Goal: Task Accomplishment & Management: Complete application form

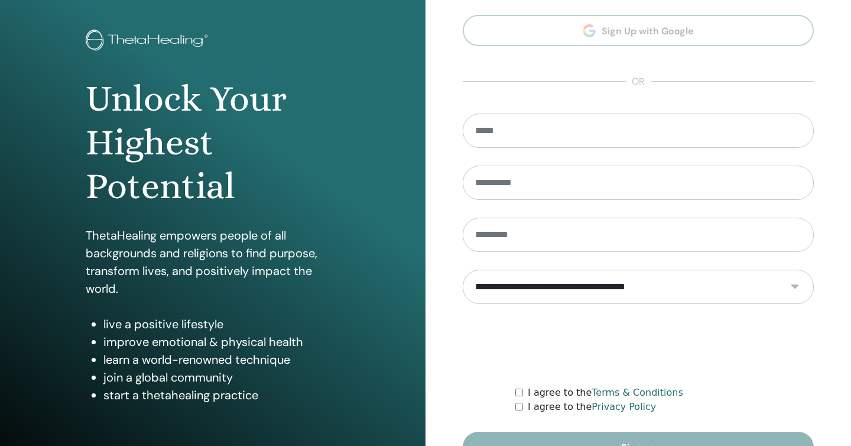
scroll to position [122, 0]
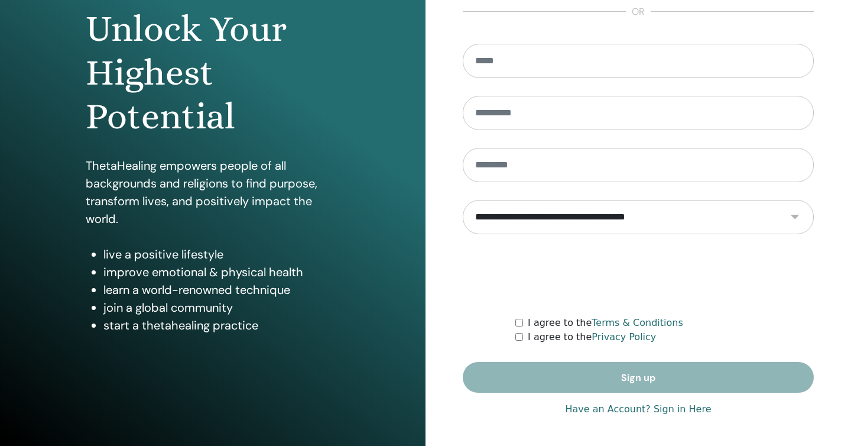
type input "**********"
click at [642, 413] on link "Have an Account? Sign in Here" at bounding box center [638, 409] width 146 height 14
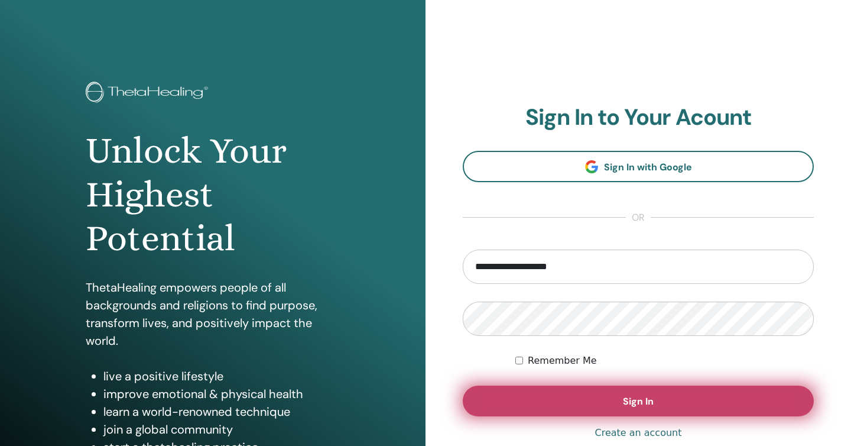
click at [605, 409] on button "Sign In" at bounding box center [638, 400] width 351 height 31
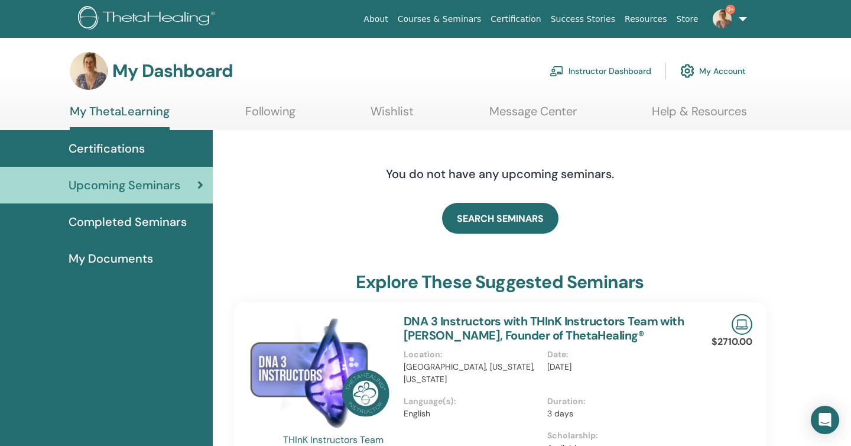
click at [176, 219] on span "Completed Seminars" at bounding box center [128, 222] width 118 height 18
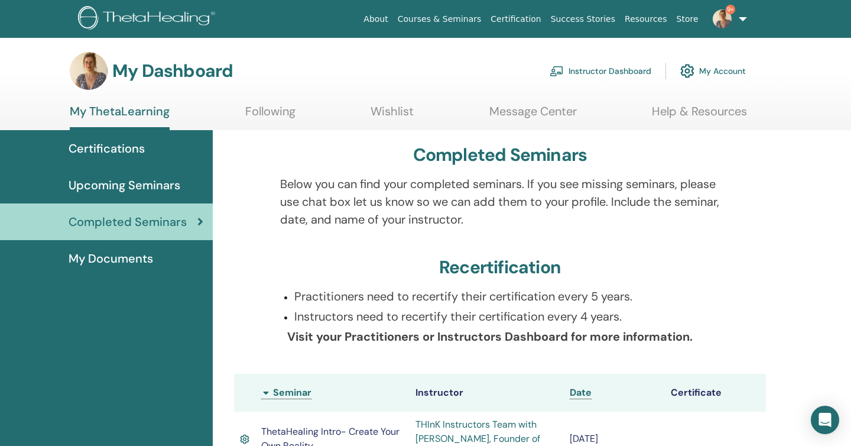
click at [596, 64] on link "Instructor Dashboard" at bounding box center [601, 71] width 102 height 26
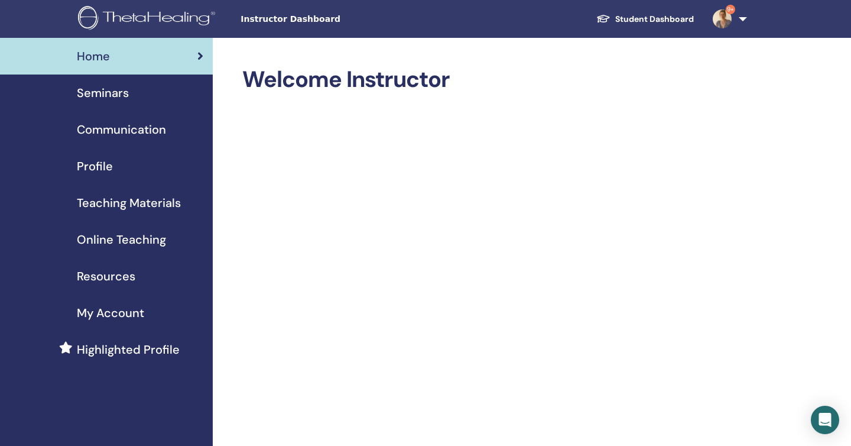
click at [119, 231] on span "Online Teaching" at bounding box center [121, 240] width 89 height 18
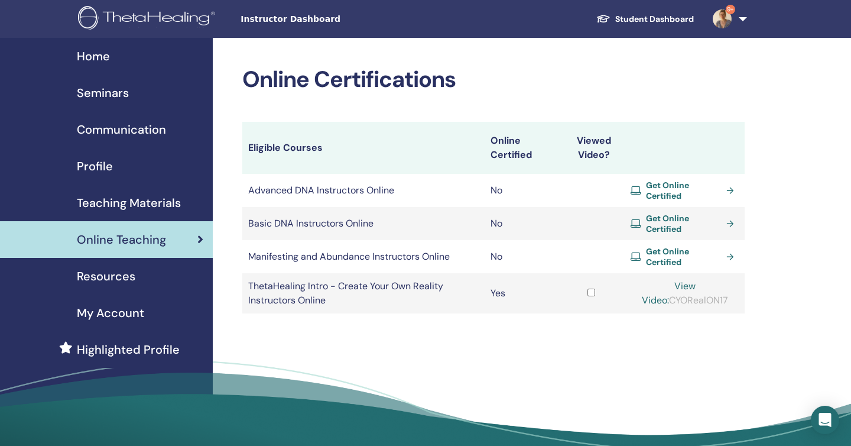
click at [115, 60] on div "Home" at bounding box center [106, 56] width 194 height 18
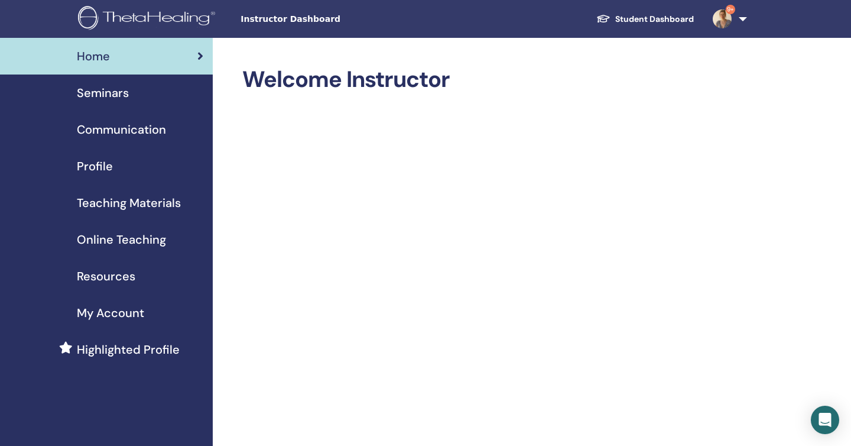
click at [116, 96] on span "Seminars" at bounding box center [103, 93] width 52 height 18
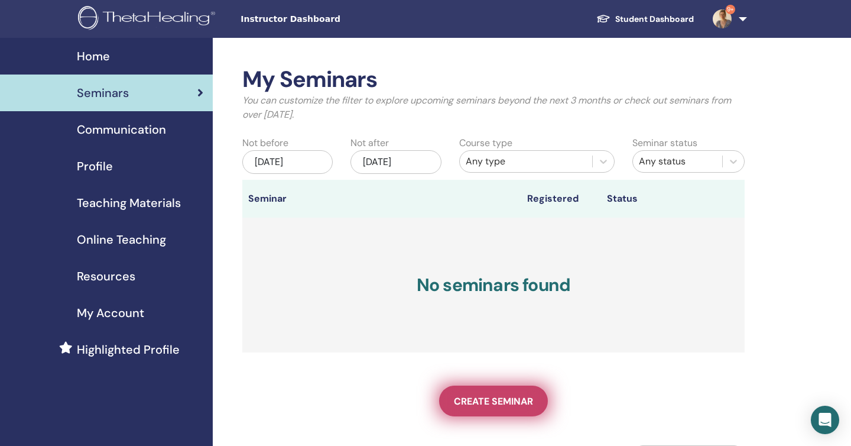
click at [486, 395] on span "Create seminar" at bounding box center [493, 401] width 79 height 12
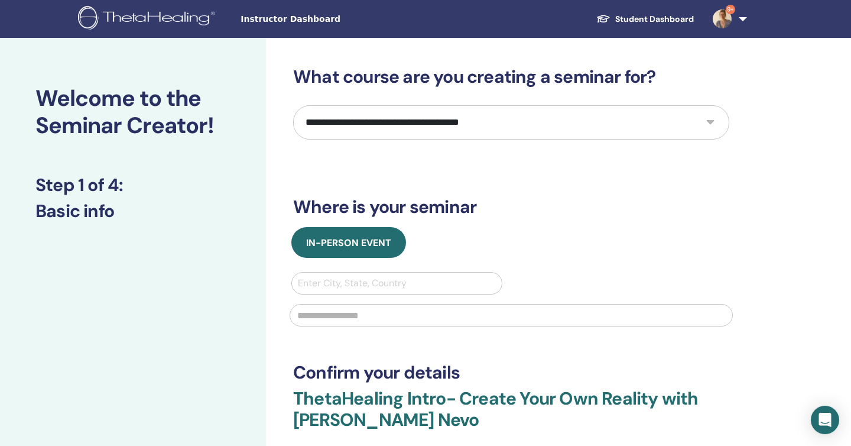
click at [416, 129] on select "**********" at bounding box center [511, 122] width 436 height 34
select select "*"
click at [293, 105] on select "**********" at bounding box center [511, 122] width 436 height 34
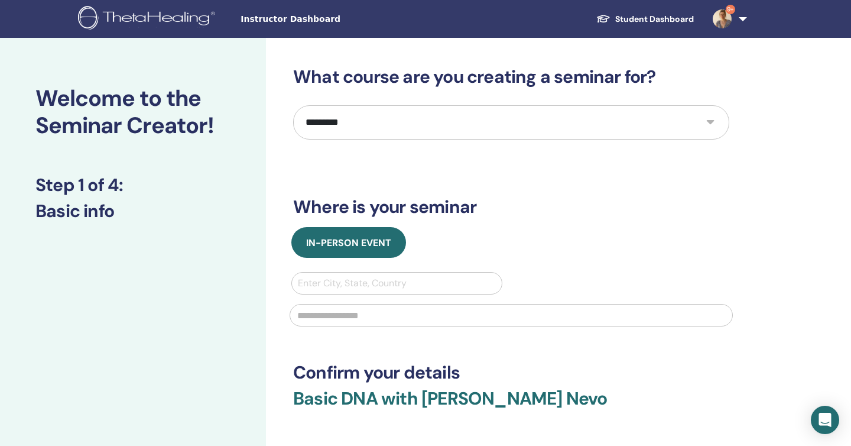
click at [369, 281] on div at bounding box center [397, 283] width 198 height 17
type input "*"
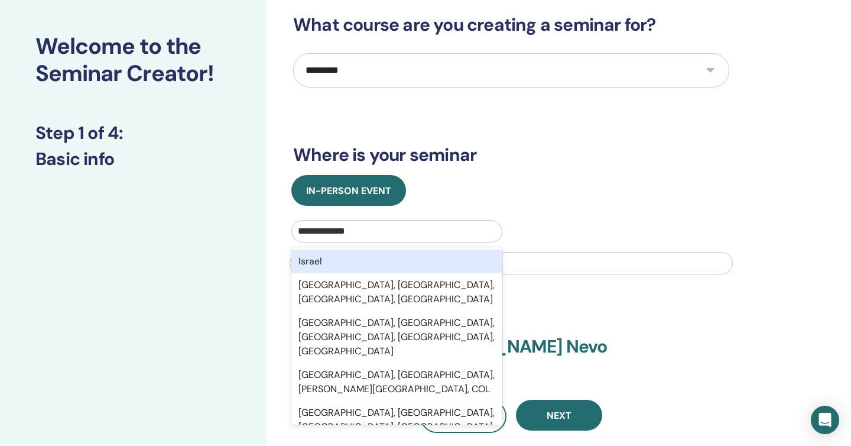
scroll to position [53, 0]
click at [333, 233] on input "**********" at bounding box center [327, 230] width 59 height 14
type input "******"
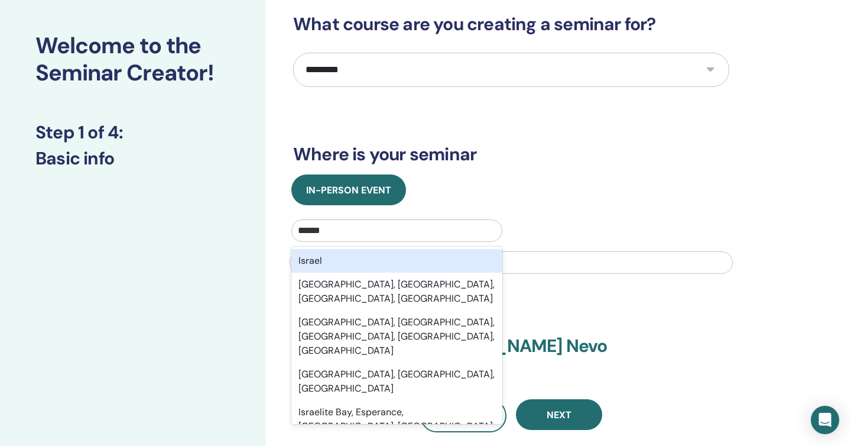
click at [335, 261] on div "Israel" at bounding box center [396, 261] width 211 height 24
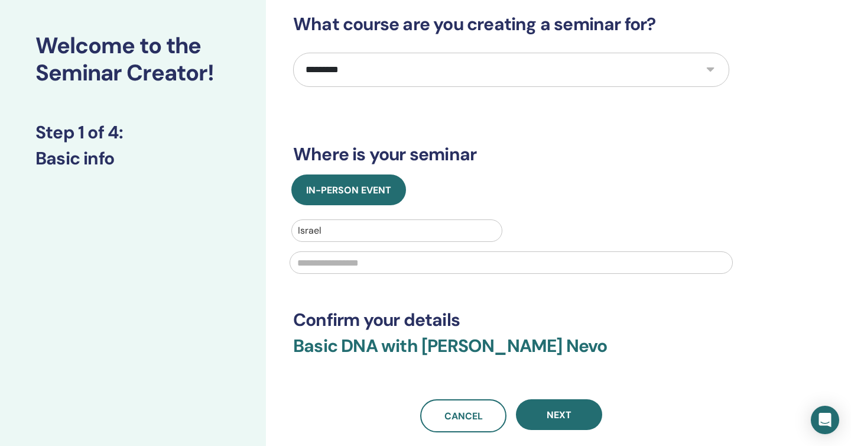
click at [340, 268] on input "text" at bounding box center [511, 262] width 443 height 22
type input "***"
click at [384, 242] on div "***" at bounding box center [511, 261] width 457 height 39
click at [384, 232] on div at bounding box center [397, 230] width 198 height 17
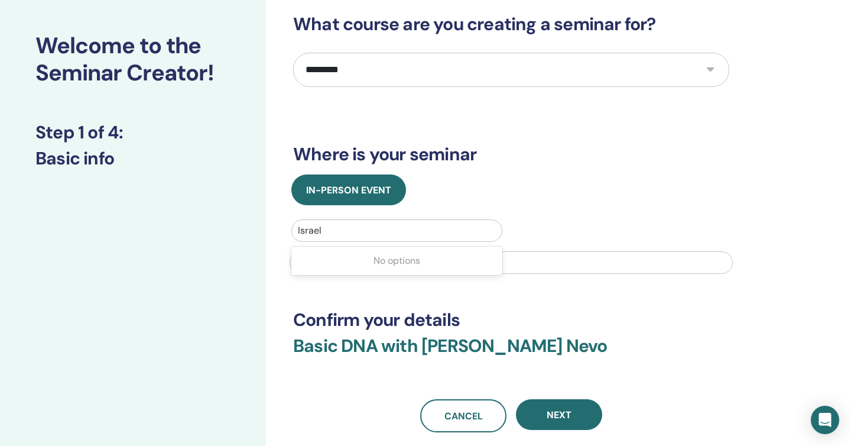
click at [384, 232] on div at bounding box center [397, 230] width 198 height 17
click at [380, 225] on div at bounding box center [397, 230] width 198 height 17
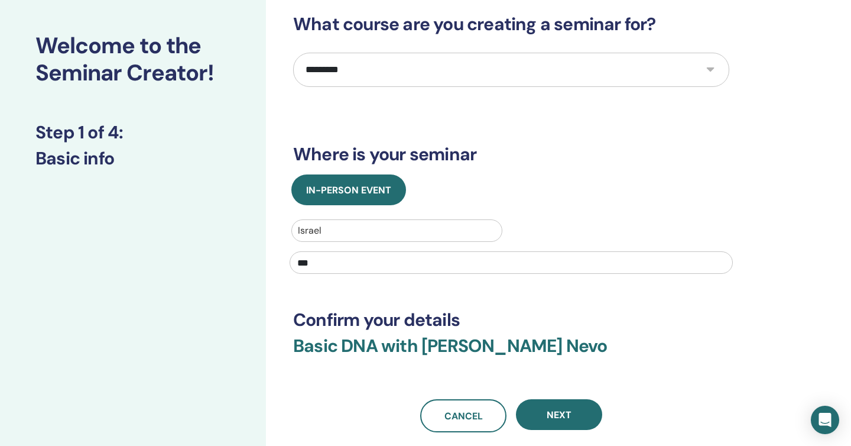
click at [380, 225] on div at bounding box center [397, 230] width 198 height 17
click at [326, 230] on div at bounding box center [397, 230] width 198 height 17
click at [319, 230] on div at bounding box center [397, 230] width 198 height 17
click at [288, 282] on div "**********" at bounding box center [549, 291] width 567 height 612
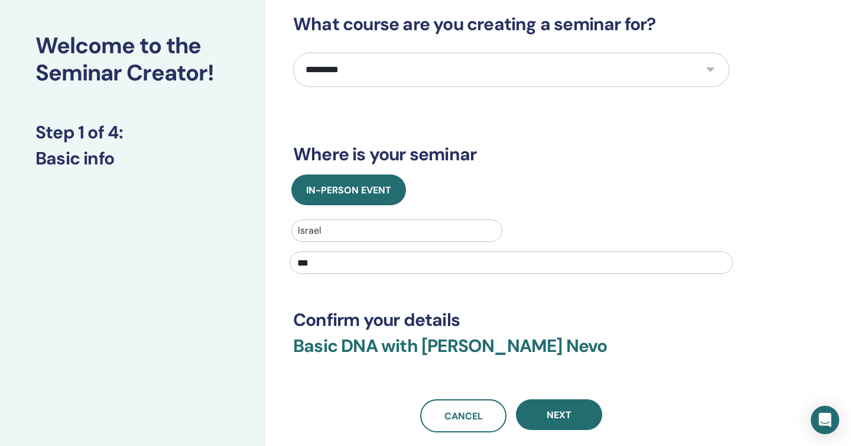
click at [296, 278] on div "***" at bounding box center [511, 261] width 457 height 39
click at [296, 264] on input "***" at bounding box center [511, 262] width 443 height 22
click at [219, 298] on div "Welcome to the Seminar Creator! Step 1 of 4 : Basic info" at bounding box center [133, 291] width 266 height 612
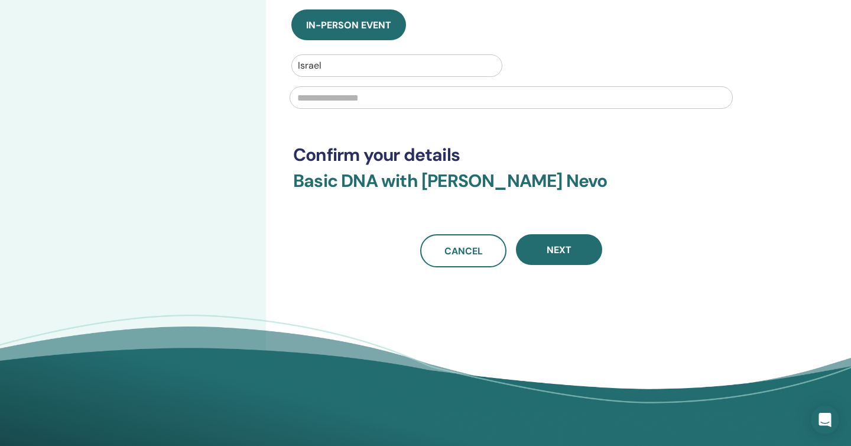
scroll to position [220, 0]
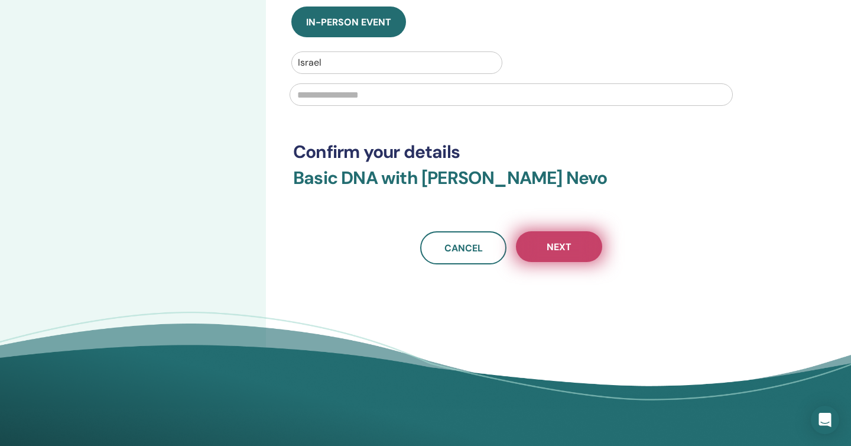
click at [563, 254] on button "Next" at bounding box center [559, 246] width 86 height 31
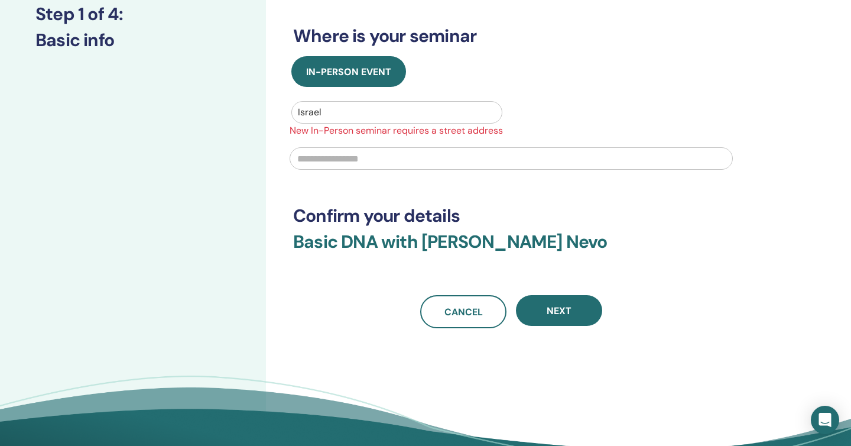
scroll to position [160, 0]
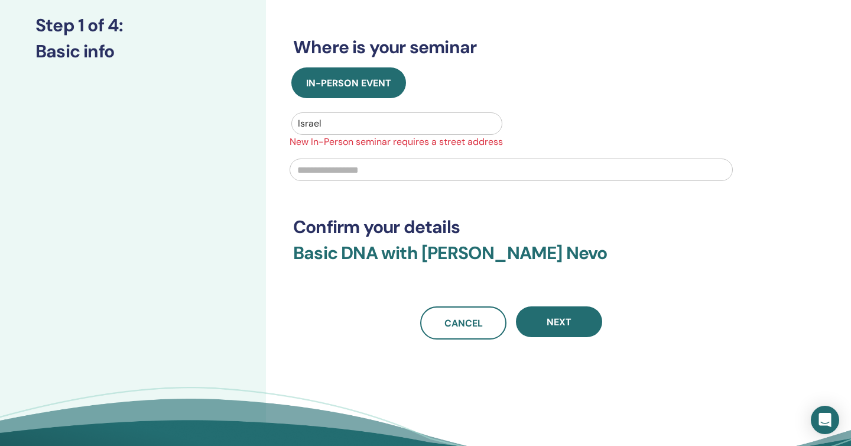
click at [414, 125] on div at bounding box center [397, 123] width 198 height 17
click at [408, 154] on div "No options" at bounding box center [396, 154] width 211 height 24
click at [398, 128] on div at bounding box center [397, 123] width 198 height 17
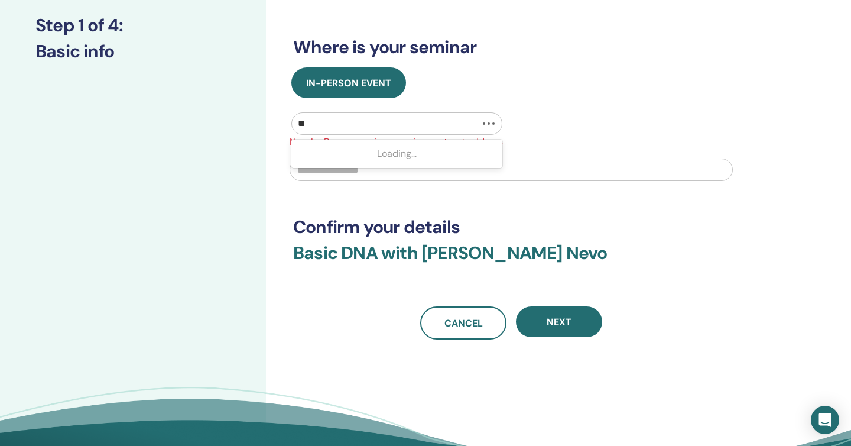
type input "*"
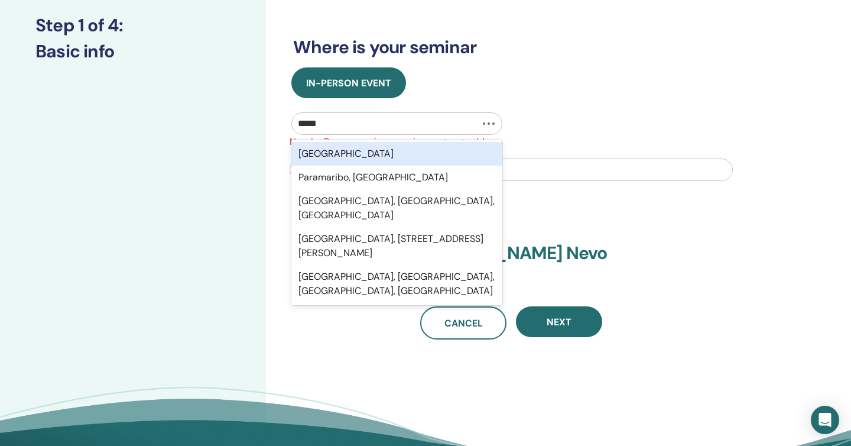
type input "******"
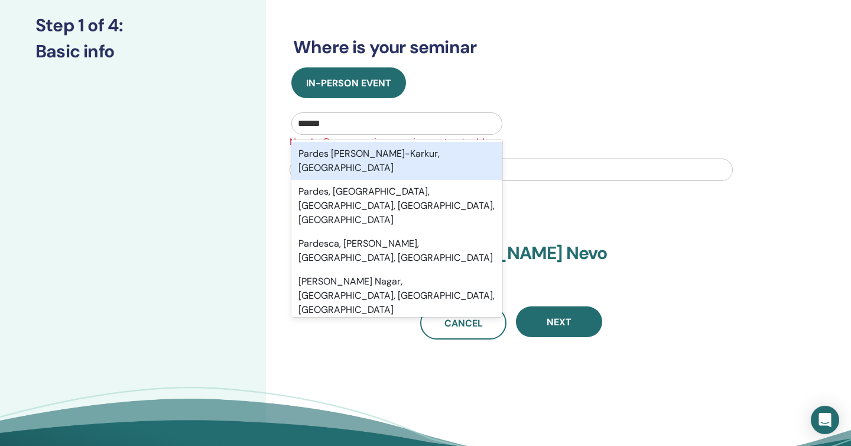
click at [384, 147] on div "Pardes Hanna-Karkur, ISR" at bounding box center [396, 161] width 211 height 38
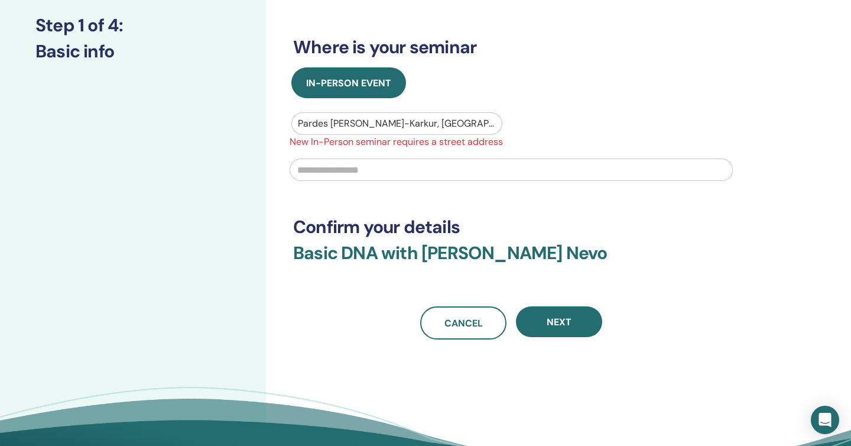
click at [438, 176] on input "text" at bounding box center [511, 169] width 443 height 22
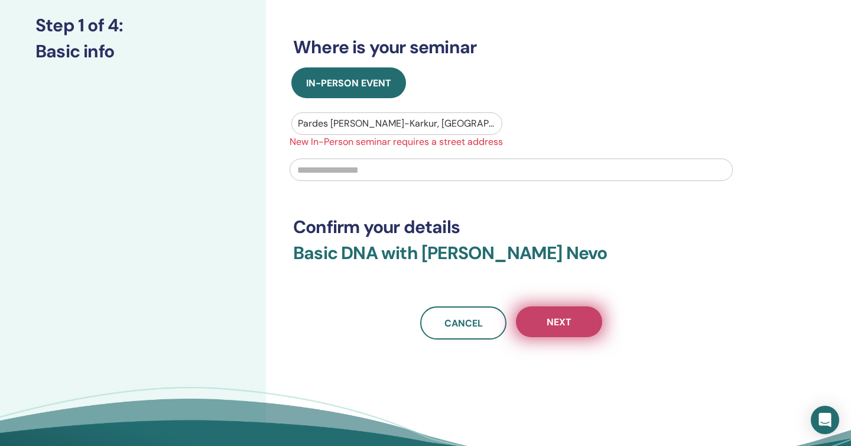
click at [575, 324] on button "Next" at bounding box center [559, 321] width 86 height 31
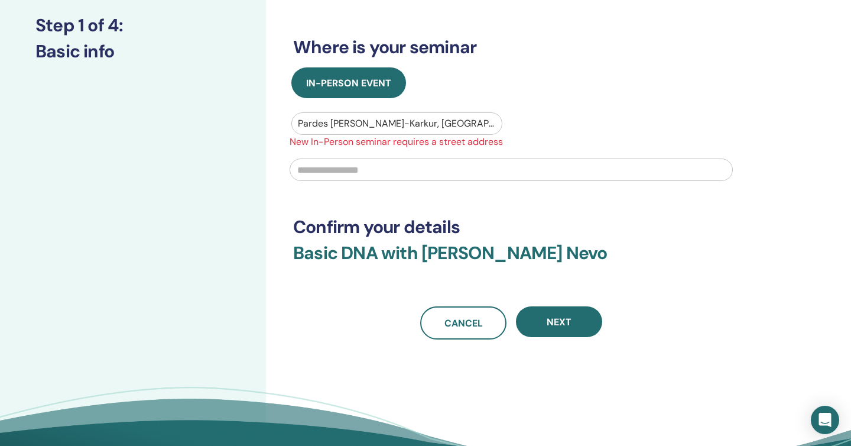
scroll to position [121, 0]
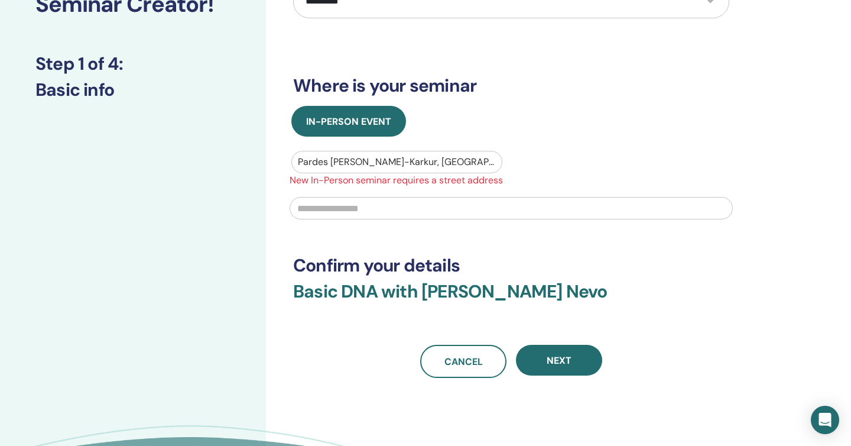
click at [343, 214] on input "text" at bounding box center [511, 208] width 443 height 22
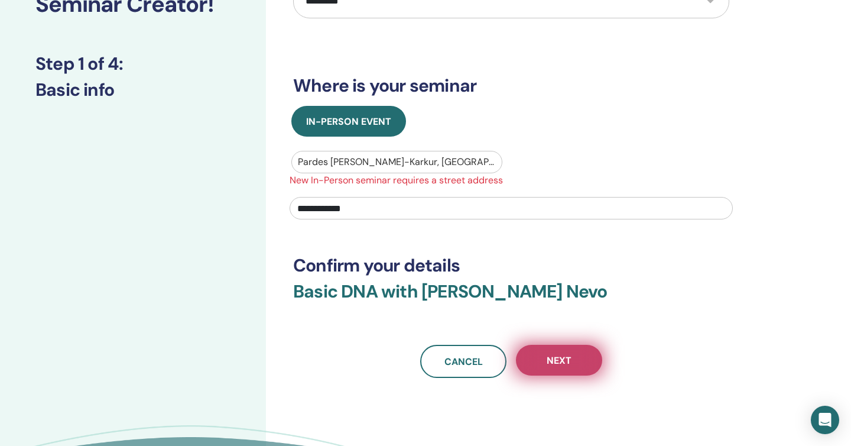
type input "**********"
click at [577, 362] on button "Next" at bounding box center [559, 360] width 86 height 31
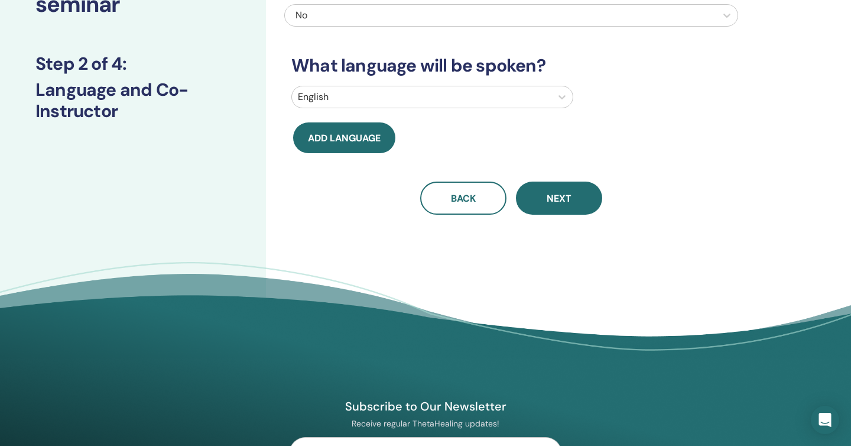
scroll to position [0, 0]
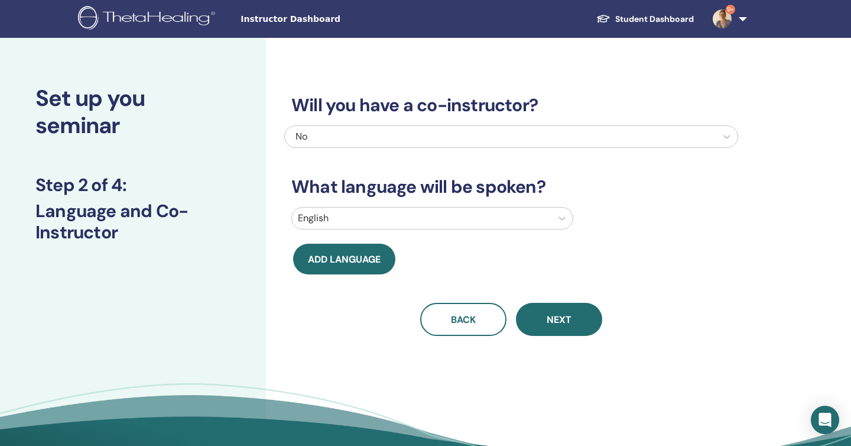
click at [390, 134] on div "No" at bounding box center [468, 136] width 345 height 14
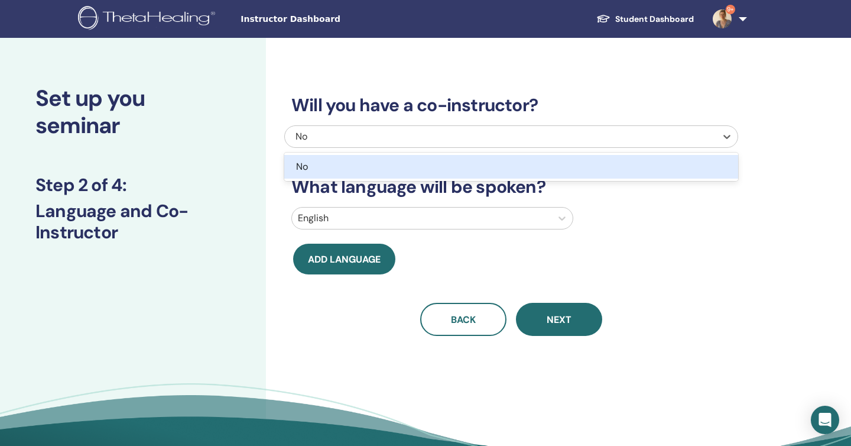
click at [390, 134] on div "No" at bounding box center [468, 136] width 345 height 14
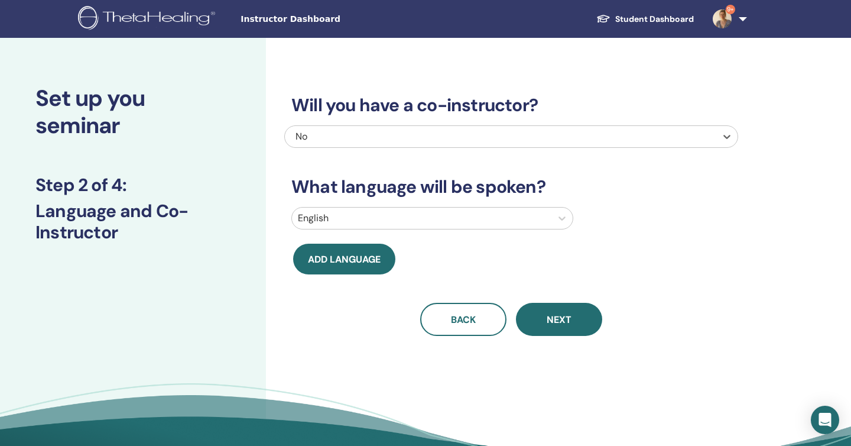
click at [369, 220] on div at bounding box center [422, 218] width 248 height 17
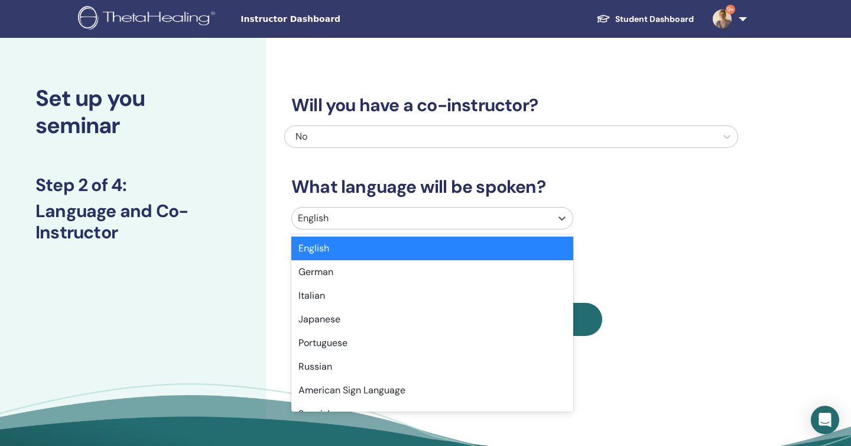
type input "*"
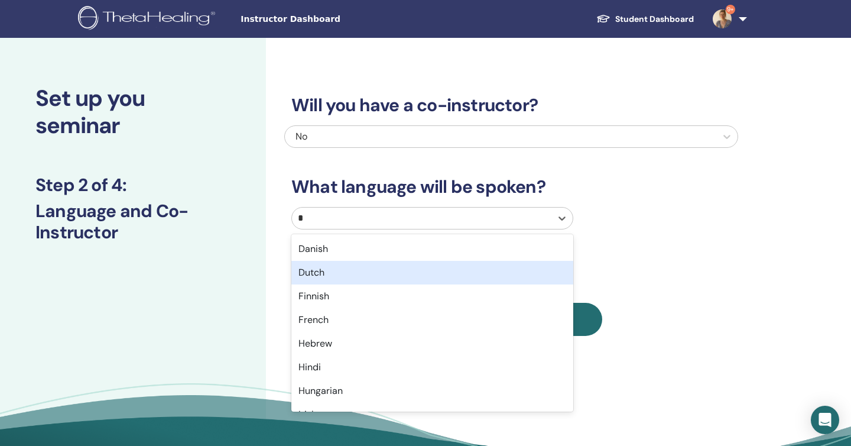
scroll to position [76, 0]
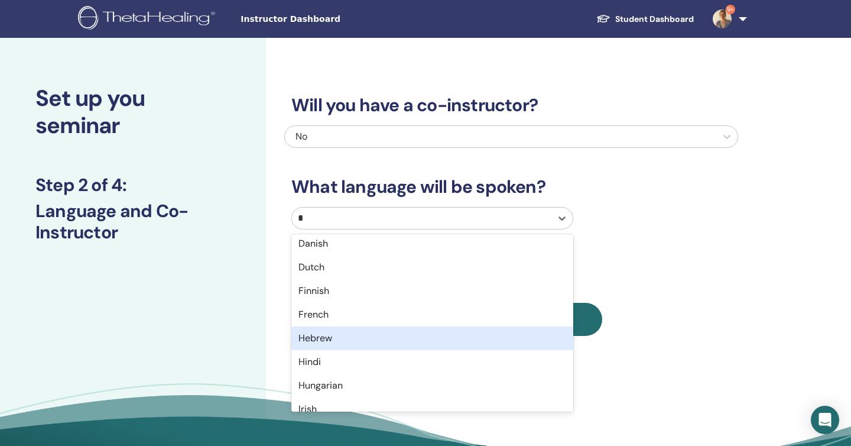
click at [334, 336] on div "Hebrew" at bounding box center [432, 338] width 282 height 24
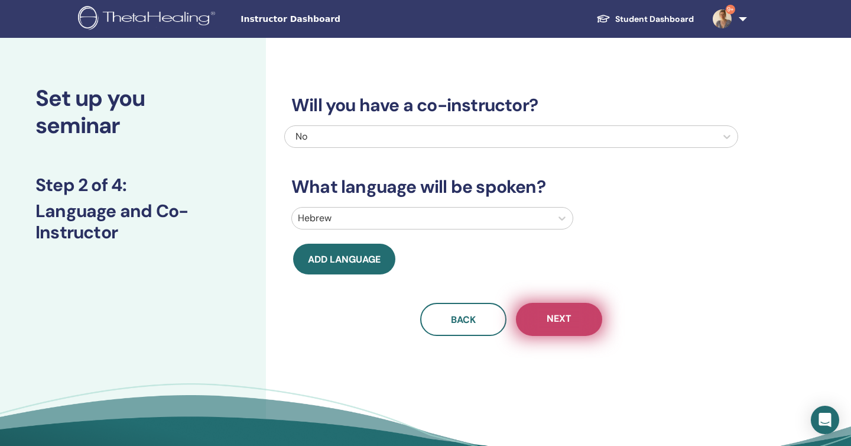
click at [577, 312] on button "Next" at bounding box center [559, 319] width 86 height 33
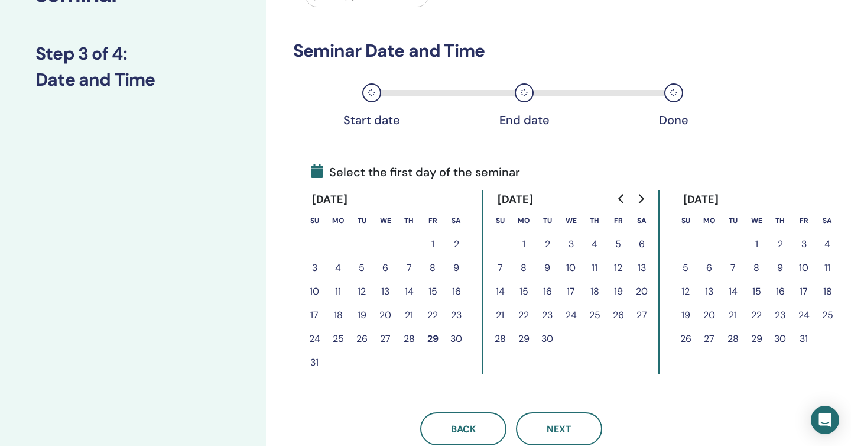
scroll to position [132, 0]
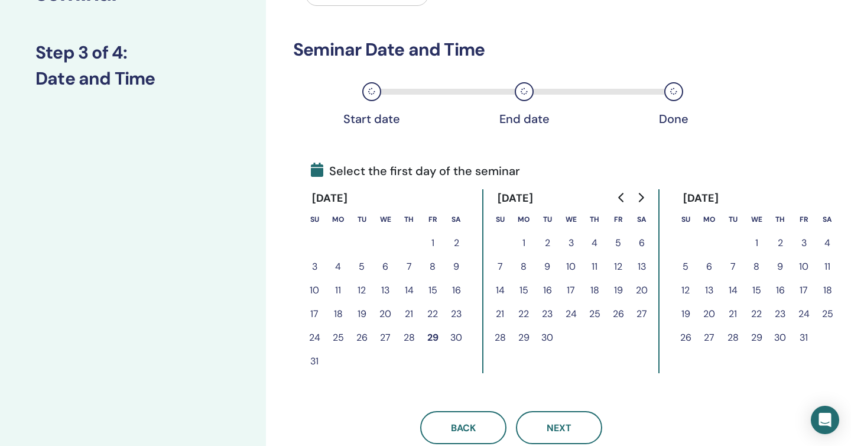
click at [619, 239] on button "5" at bounding box center [618, 243] width 24 height 24
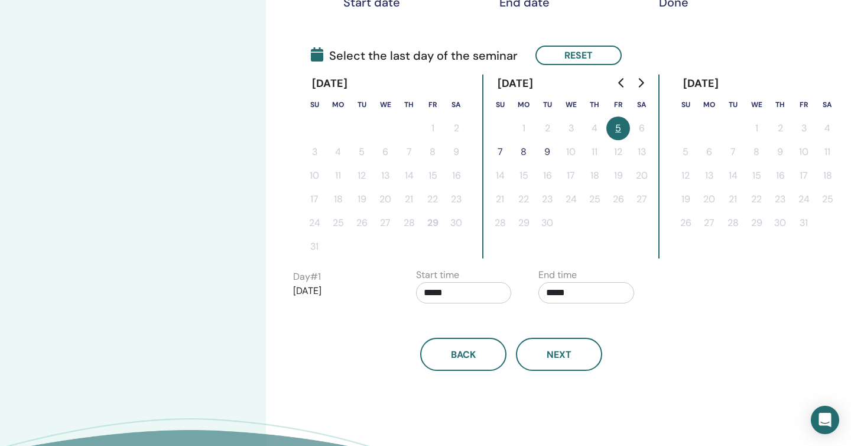
scroll to position [254, 0]
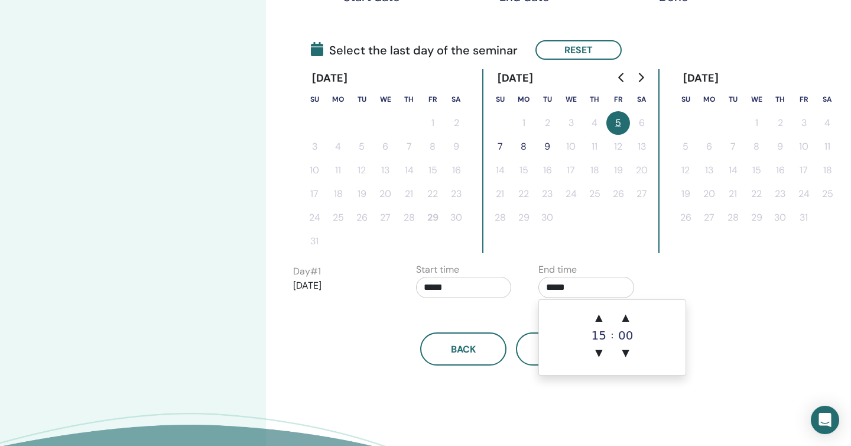
click at [550, 290] on input "*****" at bounding box center [586, 287] width 96 height 21
click at [601, 314] on span "▲" at bounding box center [599, 318] width 24 height 24
type input "*****"
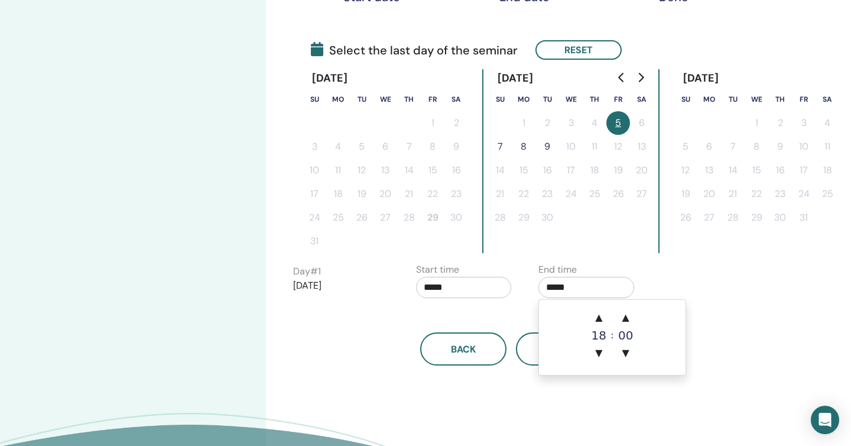
click at [489, 314] on div "Back Next" at bounding box center [511, 334] width 454 height 61
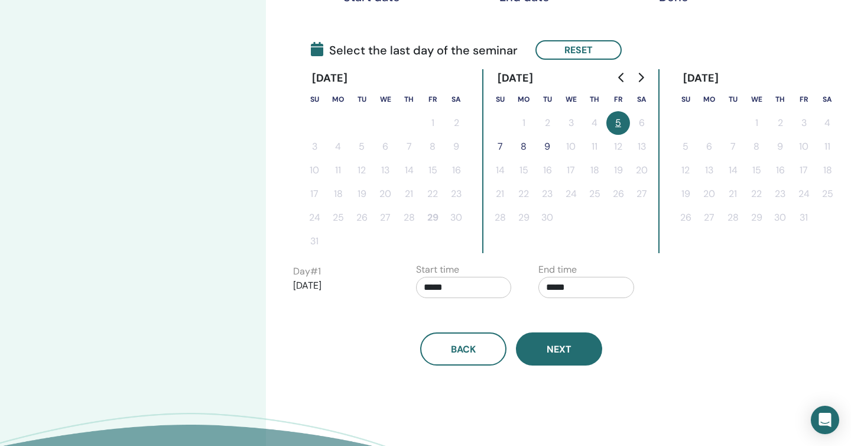
click at [556, 349] on span "Next" at bounding box center [559, 349] width 25 height 12
click at [506, 146] on button "7" at bounding box center [500, 147] width 24 height 24
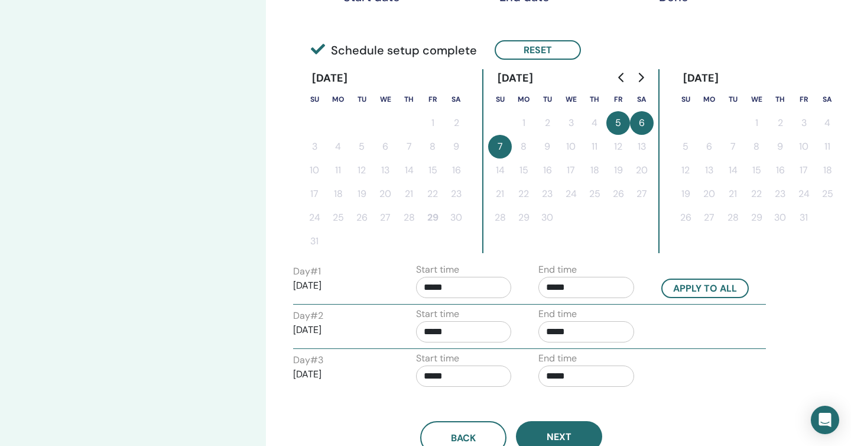
scroll to position [304, 0]
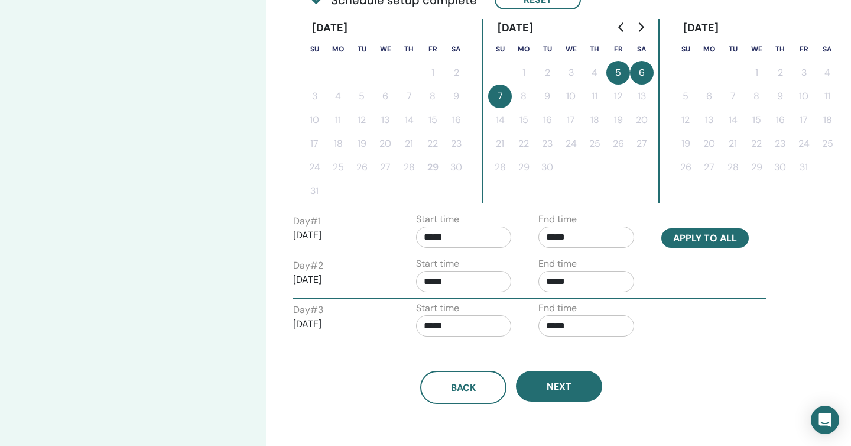
click at [731, 238] on button "Apply to all" at bounding box center [704, 238] width 87 height 20
type input "*****"
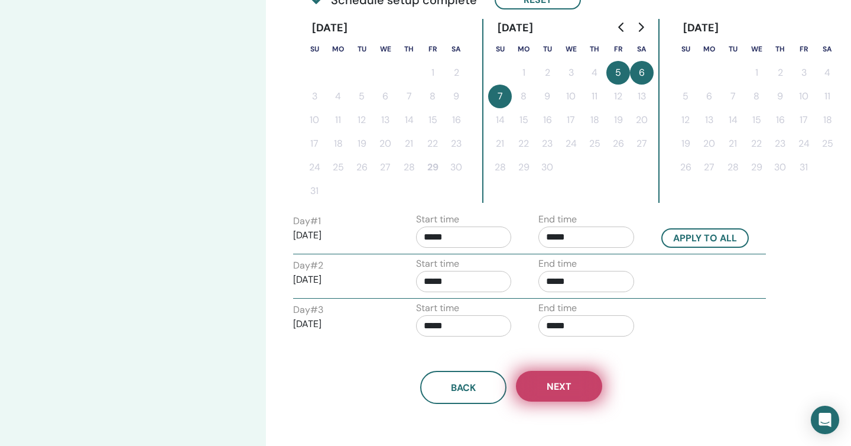
click at [585, 395] on button "Next" at bounding box center [559, 386] width 86 height 31
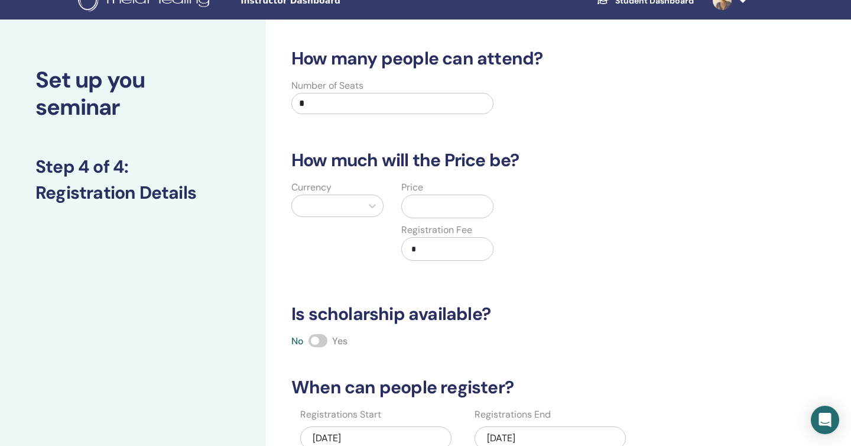
scroll to position [0, 0]
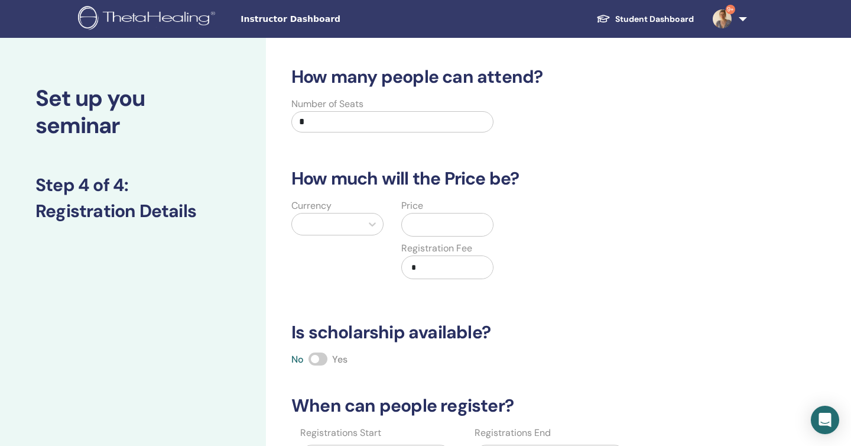
click at [400, 118] on input "*" at bounding box center [392, 121] width 202 height 21
type input "**"
click at [362, 225] on div at bounding box center [372, 223] width 21 height 21
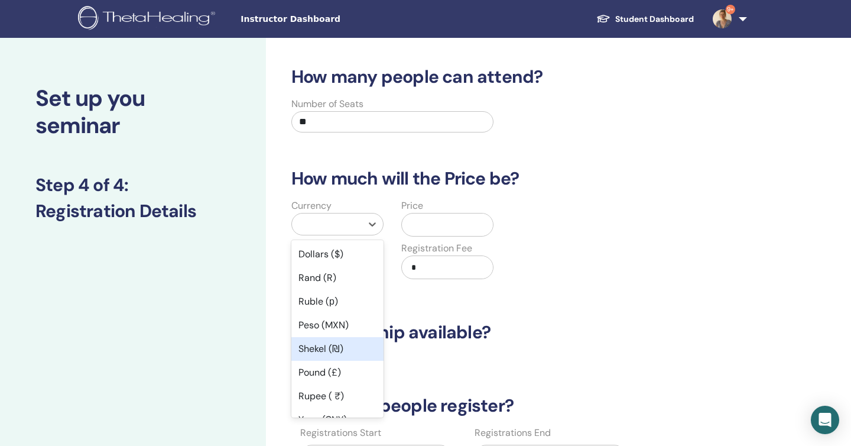
click at [342, 349] on div "Shekel (₪)" at bounding box center [337, 349] width 92 height 24
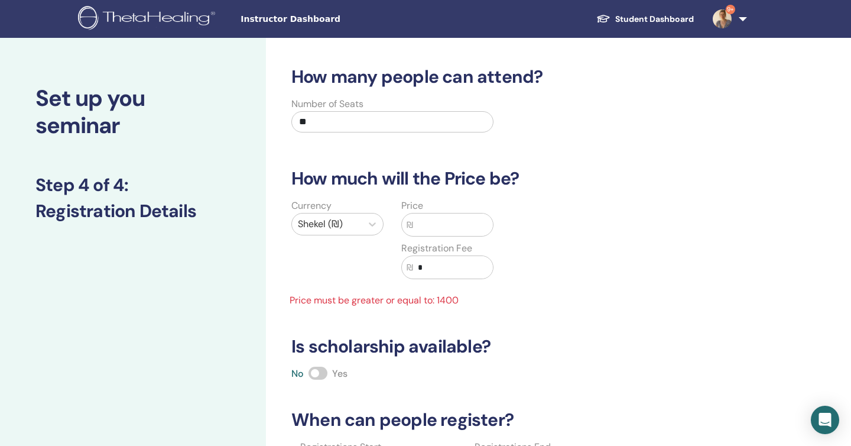
click at [437, 224] on input "text" at bounding box center [453, 224] width 80 height 22
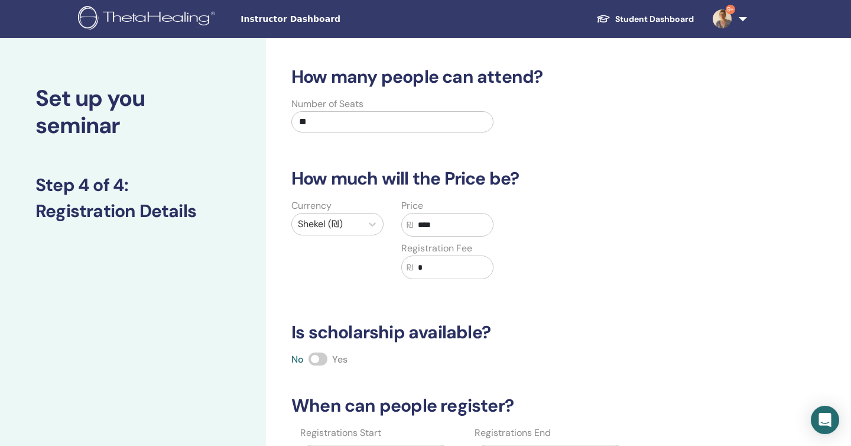
type input "****"
click at [607, 270] on div "Currency Shekel (₪) Price ₪ **** Registration Fee ₪ *" at bounding box center [502, 246] width 454 height 95
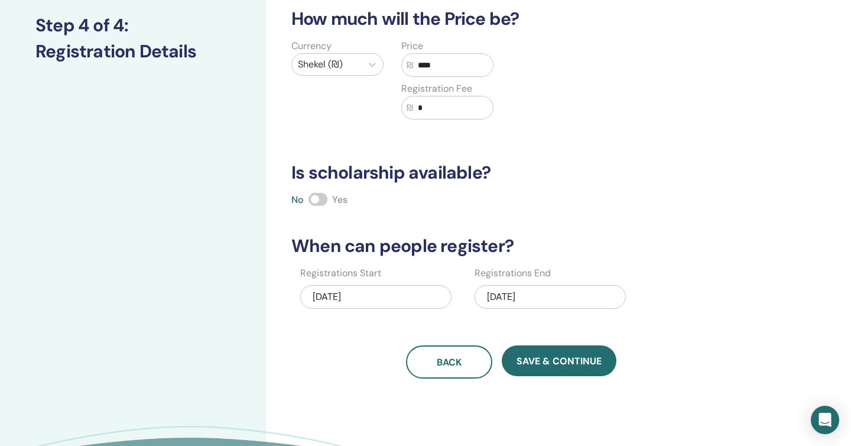
scroll to position [179, 0]
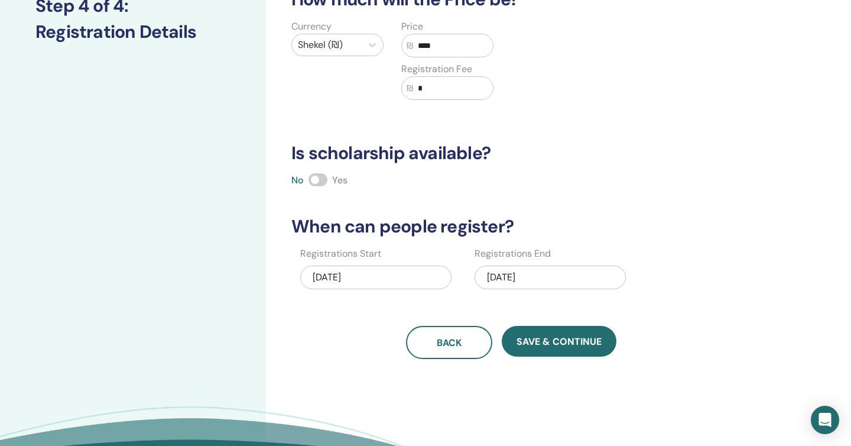
click at [329, 283] on div "08/29/2025" at bounding box center [375, 277] width 151 height 24
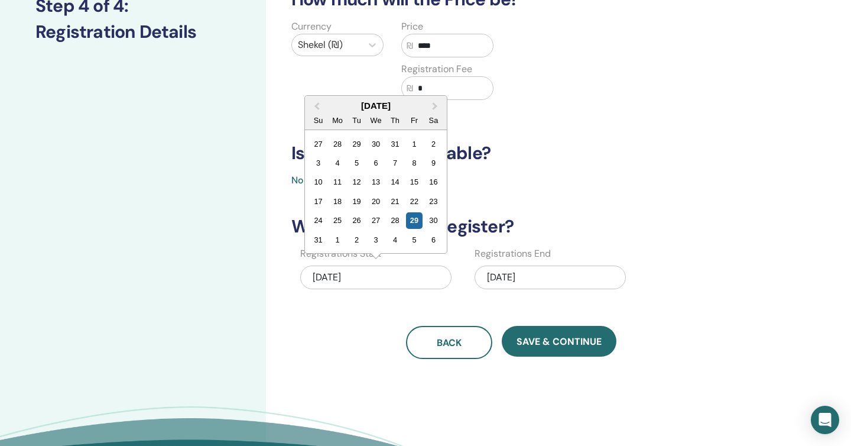
click at [323, 328] on div "Back Save & Continue" at bounding box center [511, 342] width 454 height 33
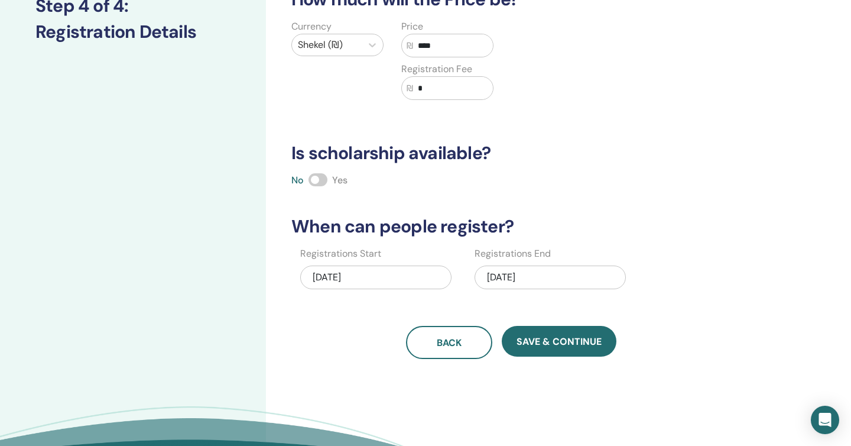
click at [536, 280] on div "09/07/2025" at bounding box center [550, 277] width 151 height 24
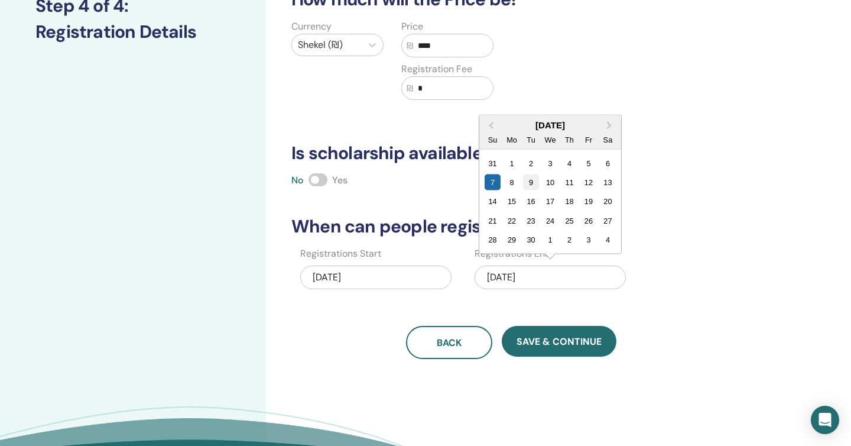
click at [533, 184] on div "9" at bounding box center [531, 182] width 16 height 16
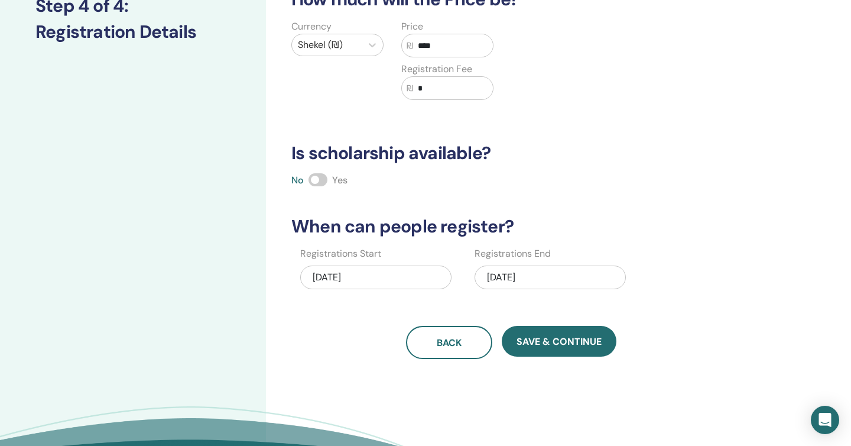
click at [544, 203] on div "How many people can attend? Number of Seats ** How much will the Price be? Curr…" at bounding box center [511, 123] width 454 height 472
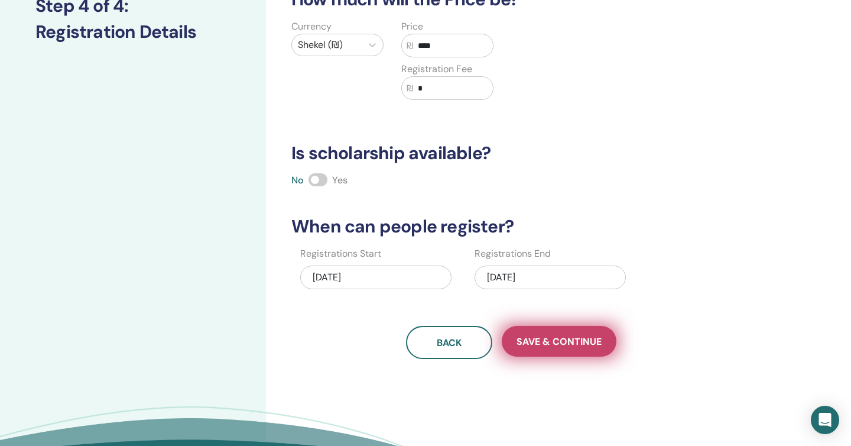
click at [576, 339] on span "Save & Continue" at bounding box center [559, 341] width 85 height 12
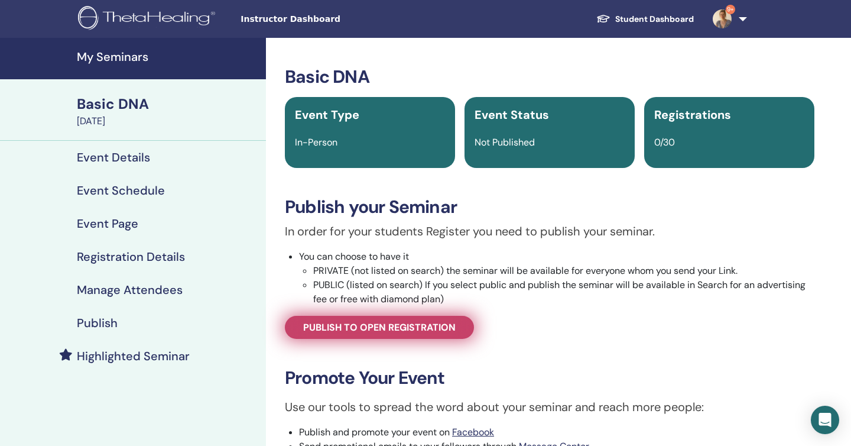
click at [388, 326] on span "Publish to open registration" at bounding box center [379, 327] width 152 height 12
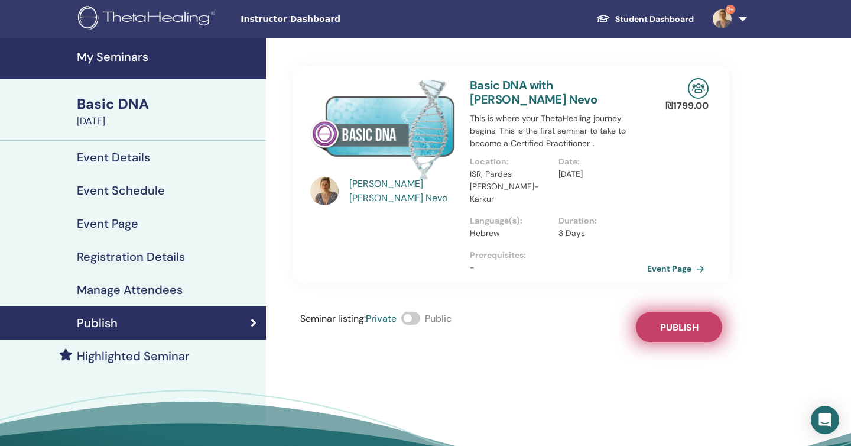
click at [669, 311] on button "Publish" at bounding box center [679, 326] width 86 height 31
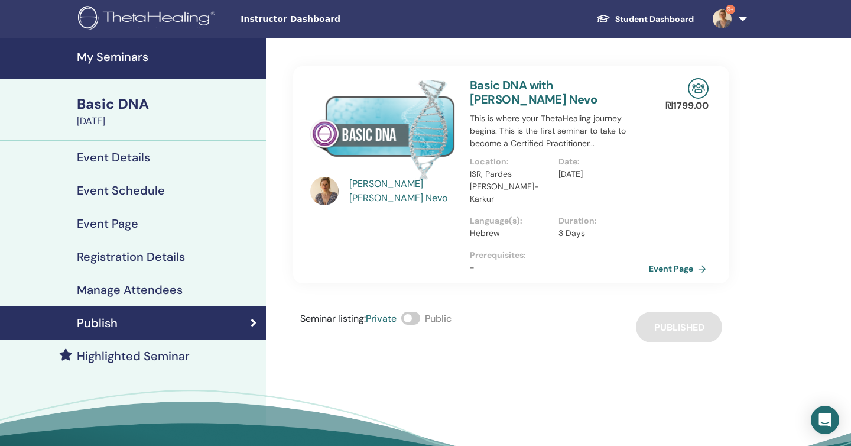
click at [660, 259] on link "Event Page" at bounding box center [680, 268] width 62 height 18
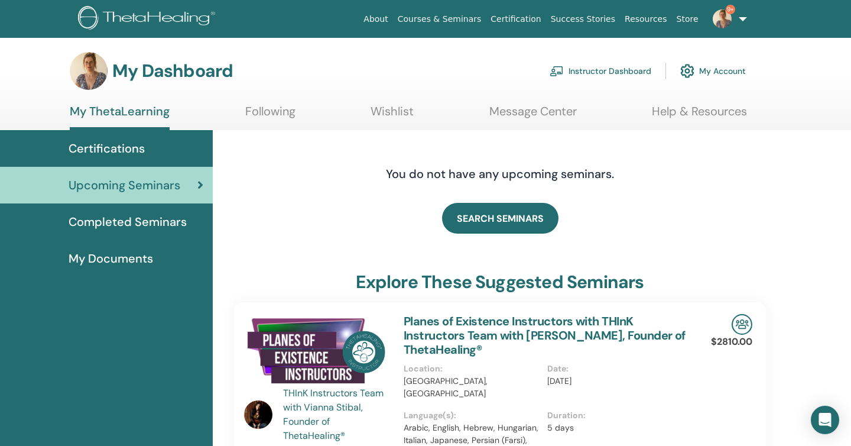
click at [180, 226] on span "Completed Seminars" at bounding box center [128, 222] width 118 height 18
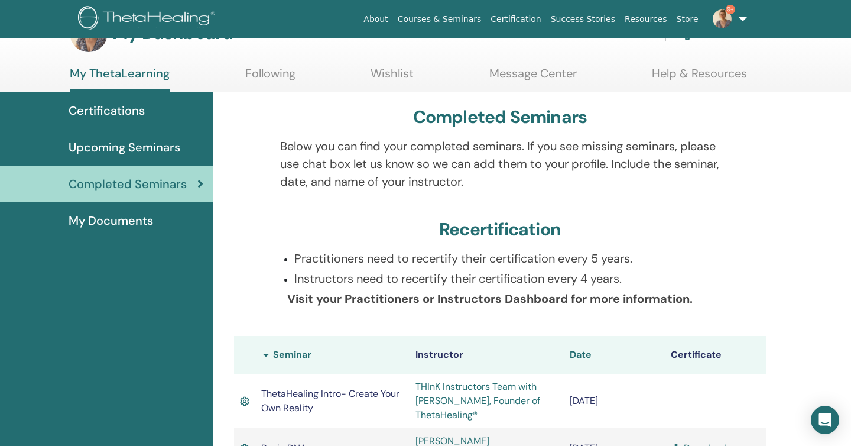
scroll to position [34, 0]
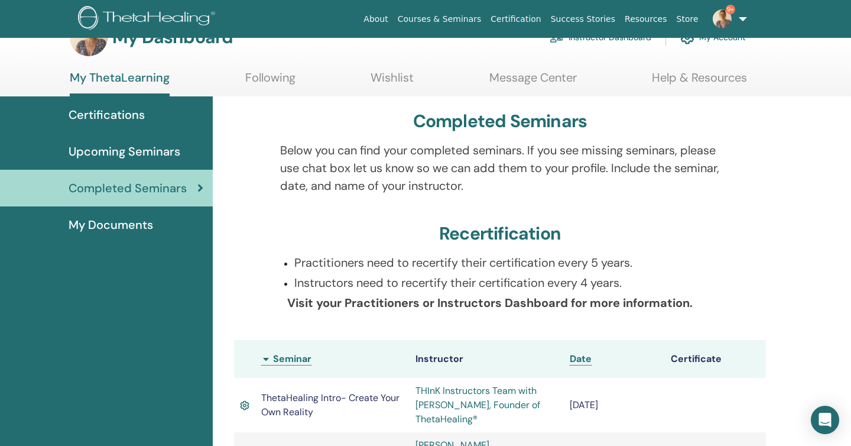
click at [176, 155] on span "Upcoming Seminars" at bounding box center [125, 151] width 112 height 18
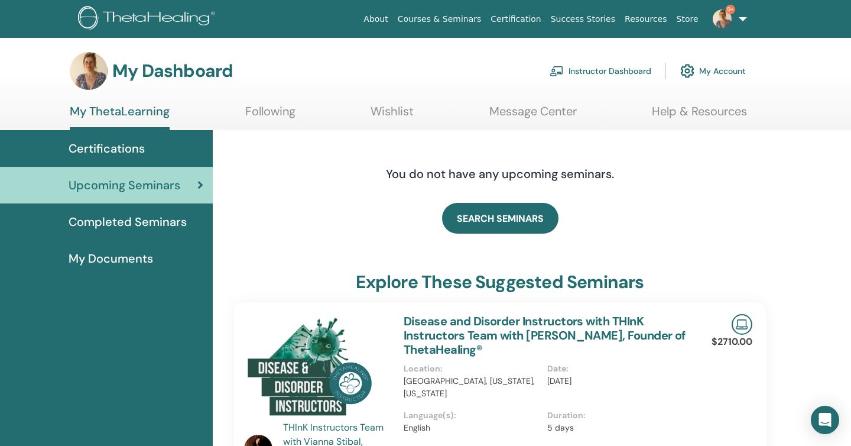
click at [622, 74] on link "Instructor Dashboard" at bounding box center [601, 71] width 102 height 26
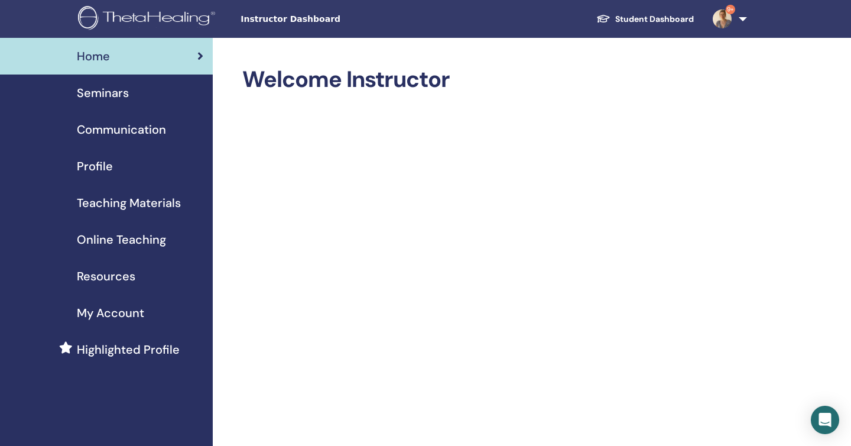
click at [117, 100] on span "Seminars" at bounding box center [103, 93] width 52 height 18
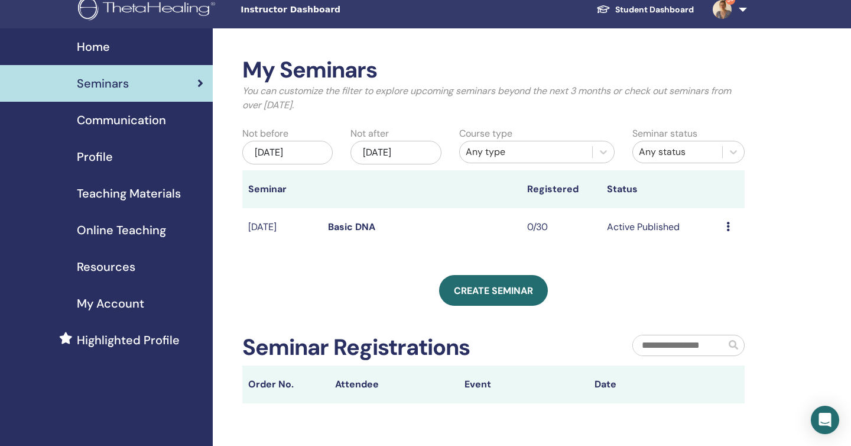
scroll to position [10, 0]
click at [729, 223] on icon at bounding box center [728, 225] width 4 height 9
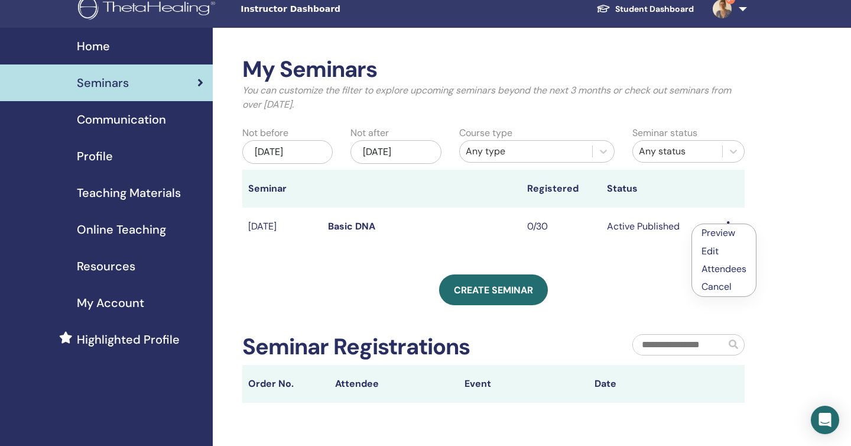
click at [713, 251] on link "Edit" at bounding box center [710, 251] width 17 height 12
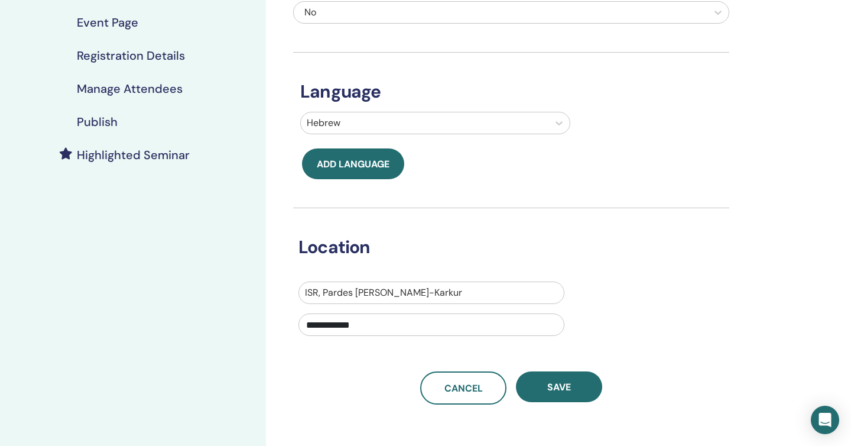
scroll to position [205, 0]
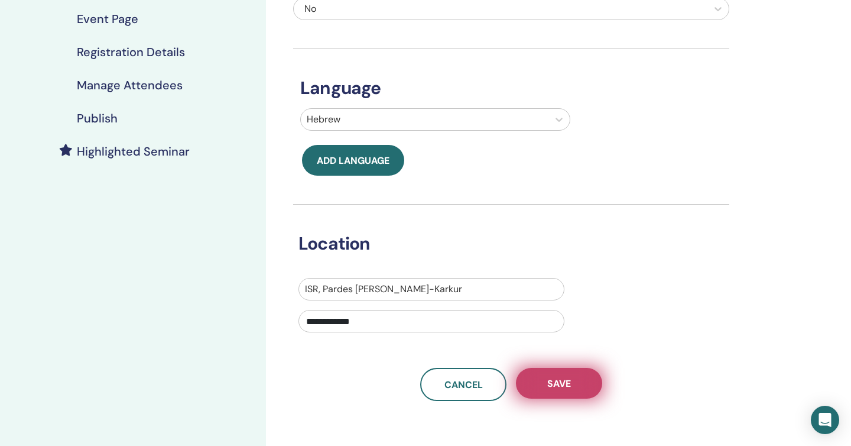
click at [580, 376] on button "Save" at bounding box center [559, 383] width 86 height 31
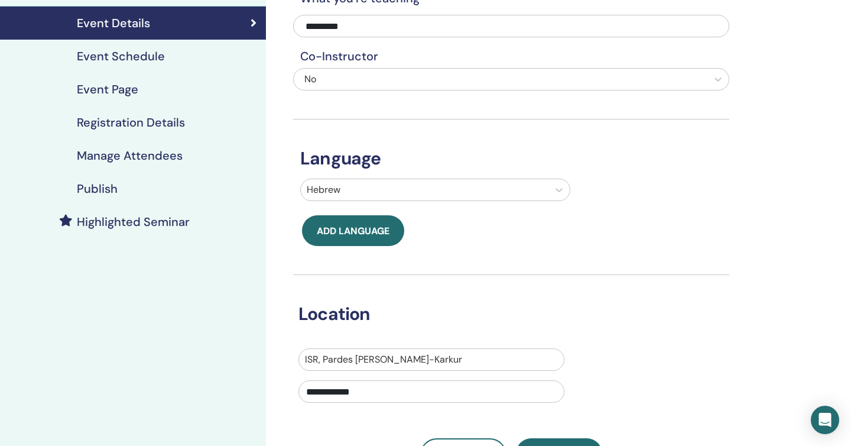
scroll to position [267, 0]
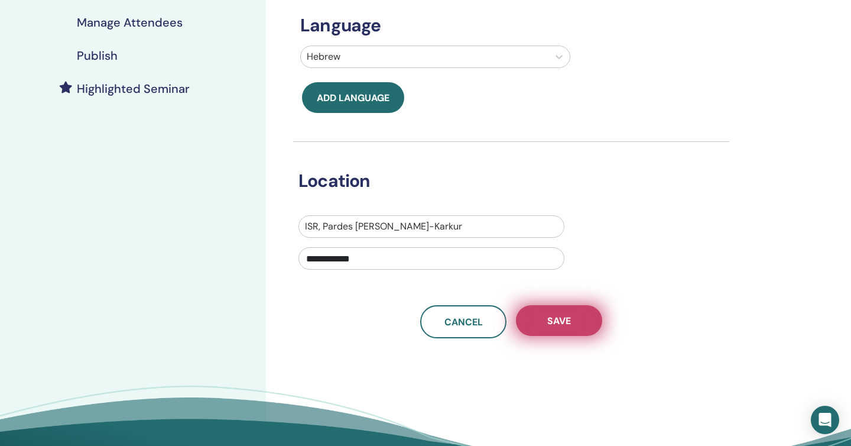
click at [547, 313] on button "Save" at bounding box center [559, 320] width 86 height 31
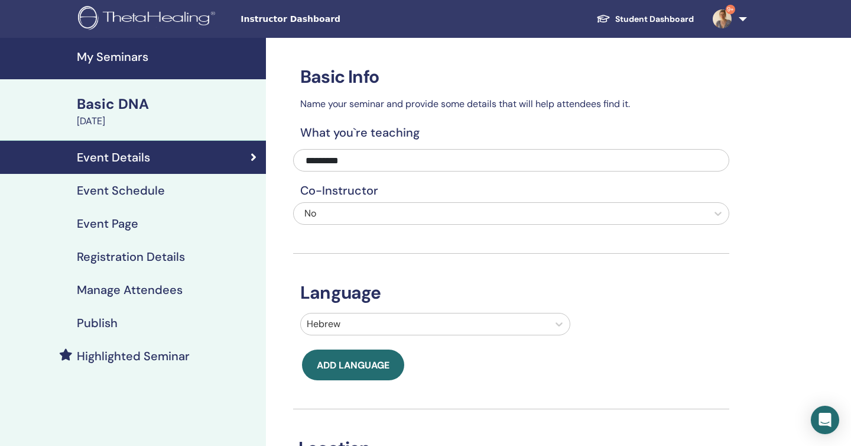
click at [157, 196] on h4 "Event Schedule" at bounding box center [121, 190] width 88 height 14
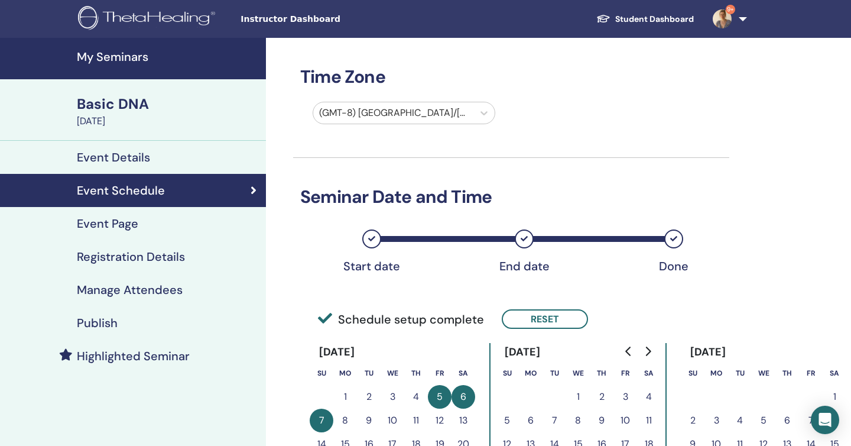
click at [149, 222] on div "Event Page" at bounding box center [132, 223] width 247 height 14
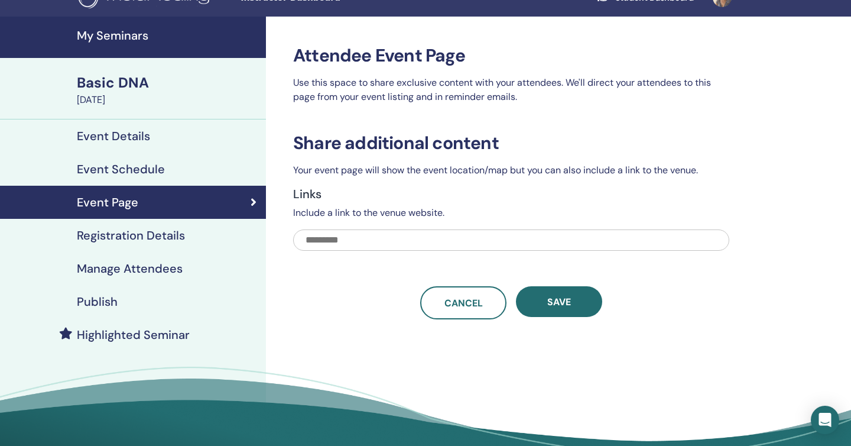
scroll to position [24, 0]
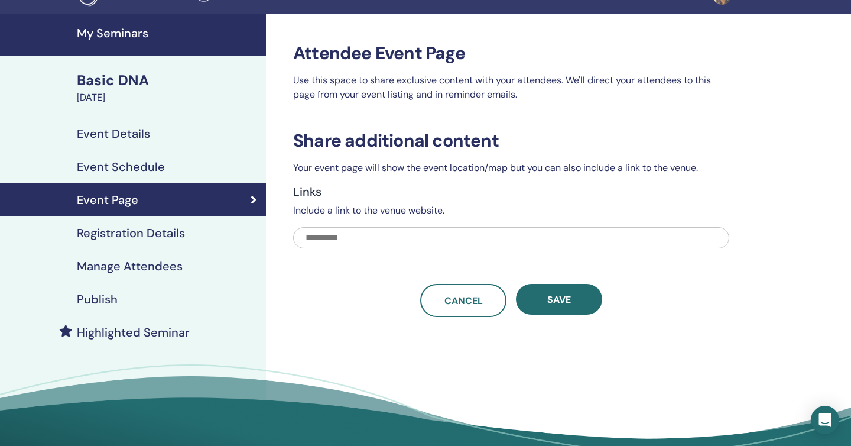
click at [149, 234] on h4 "Registration Details" at bounding box center [131, 233] width 108 height 14
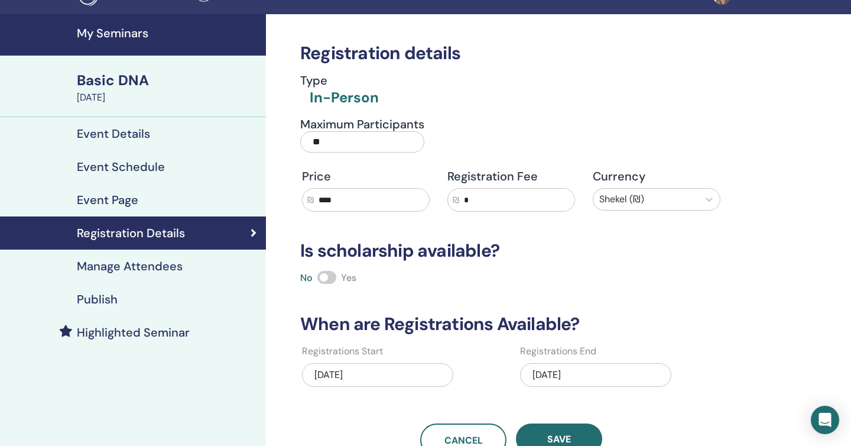
click at [356, 200] on input "****" at bounding box center [371, 200] width 115 height 22
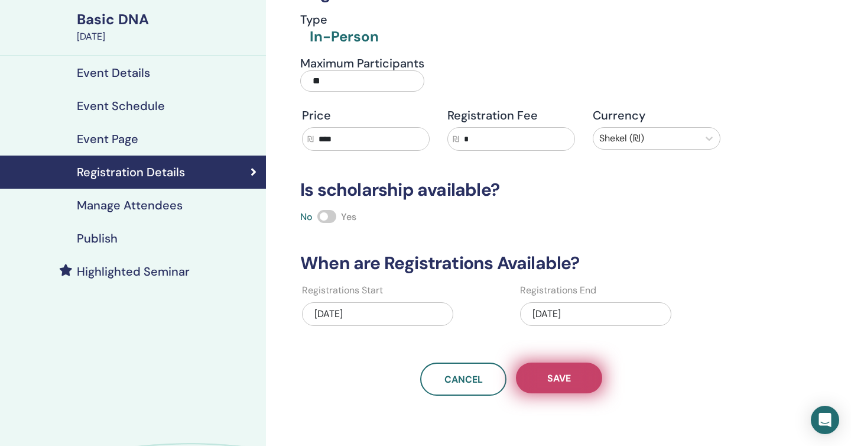
type input "****"
click at [538, 382] on button "Save" at bounding box center [559, 377] width 86 height 31
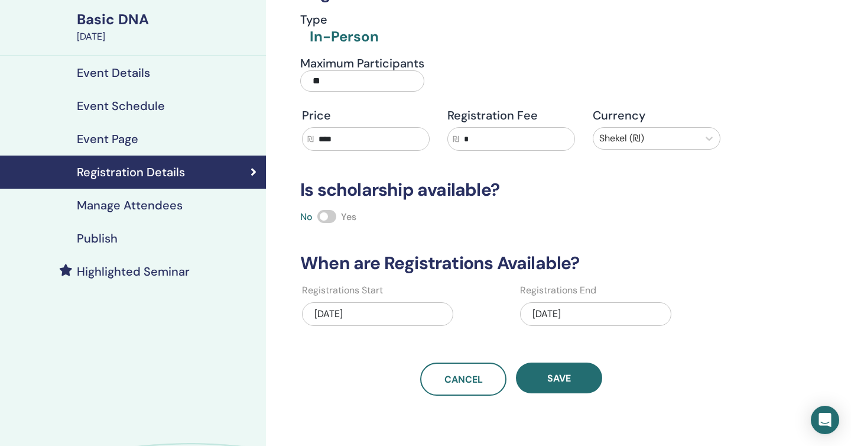
click at [543, 355] on div "Registration details Type In-Person Maximum Participants ** Price ₪ **** Regist…" at bounding box center [511, 174] width 436 height 442
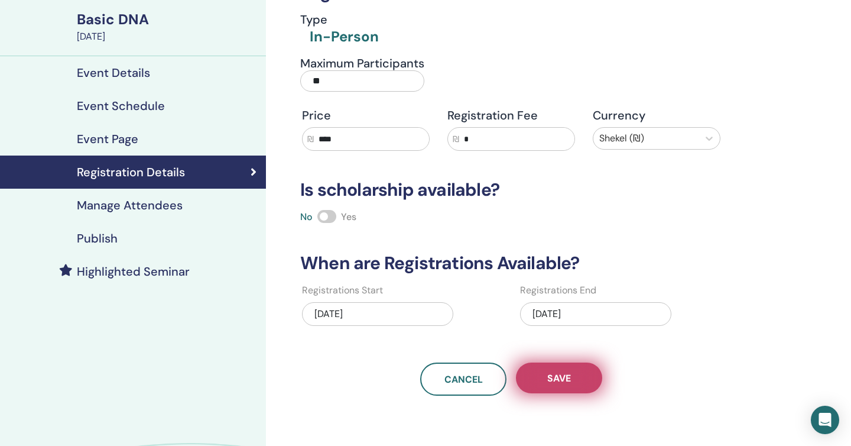
click at [543, 372] on button "Save" at bounding box center [559, 377] width 86 height 31
click at [542, 392] on button "Save" at bounding box center [559, 377] width 86 height 31
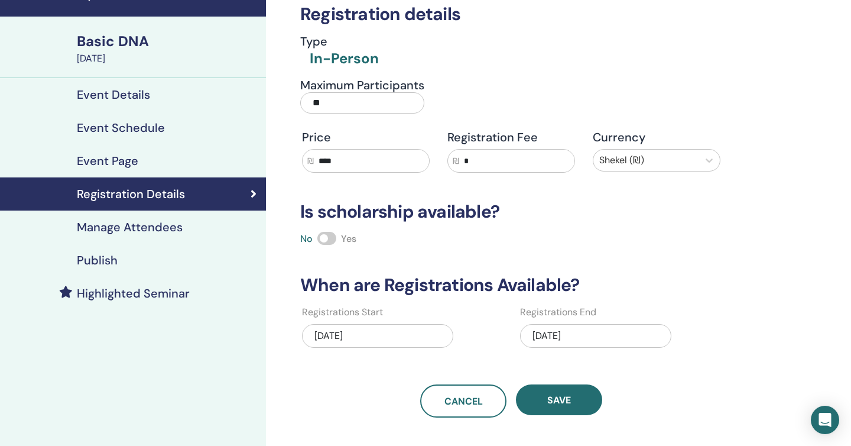
scroll to position [66, 0]
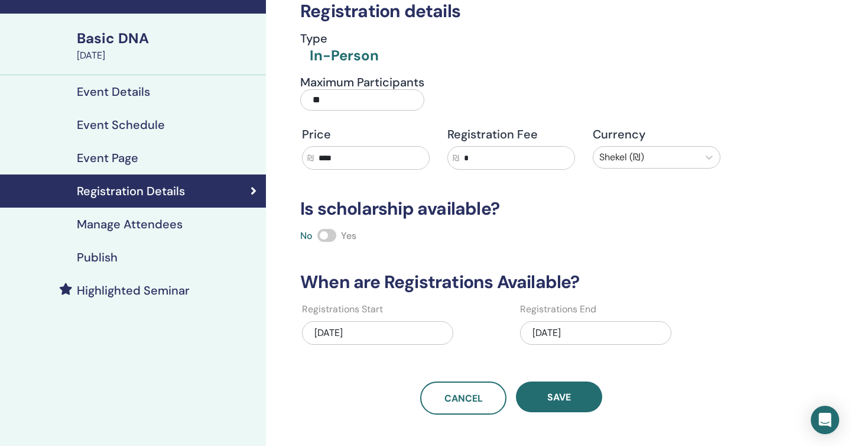
click at [144, 91] on h4 "Event Details" at bounding box center [113, 92] width 73 height 14
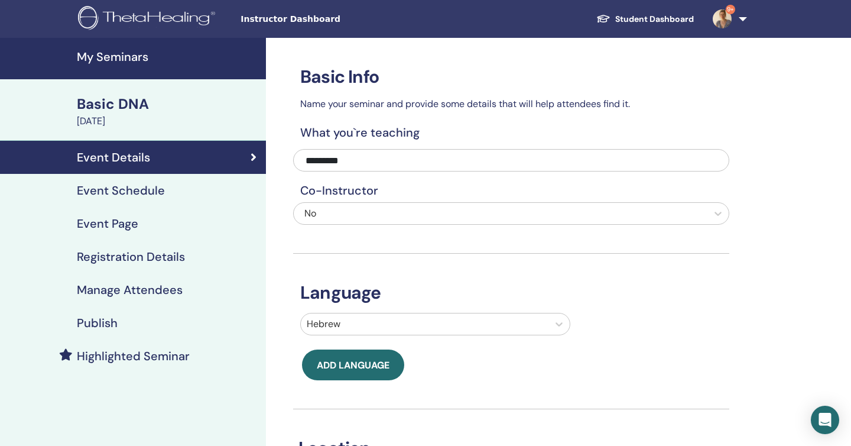
click at [676, 16] on link "Student Dashboard" at bounding box center [645, 19] width 116 height 22
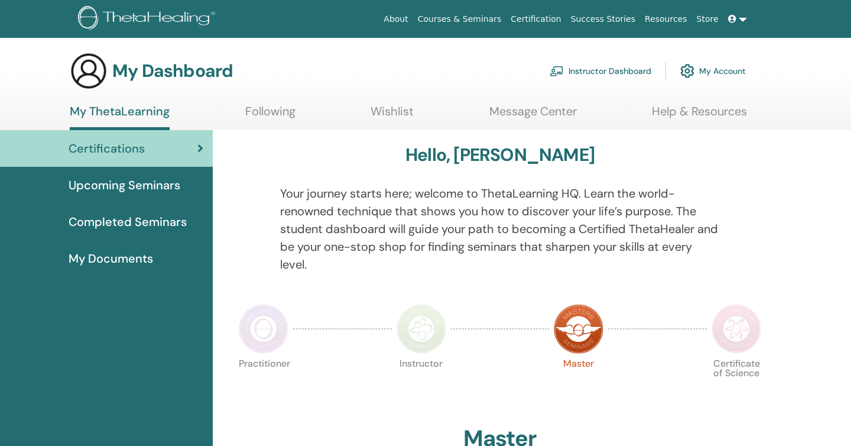
click at [627, 70] on link "Instructor Dashboard" at bounding box center [601, 71] width 102 height 26
click at [593, 63] on link "Instructor Dashboard" at bounding box center [601, 71] width 102 height 26
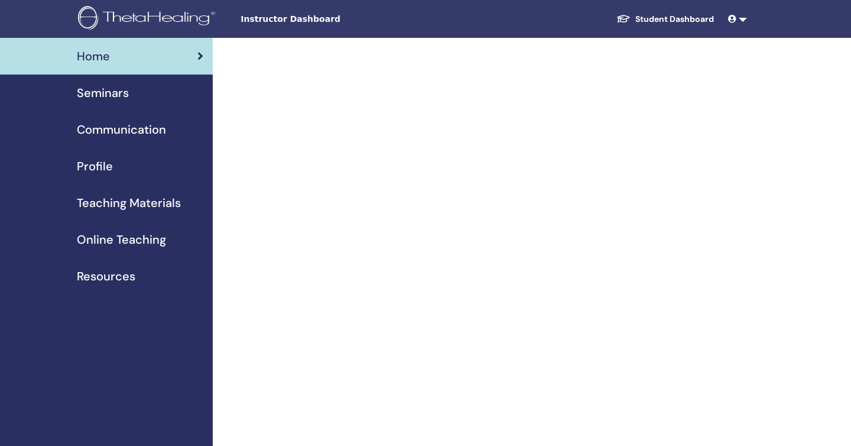
click at [93, 93] on span "Seminars" at bounding box center [103, 93] width 52 height 18
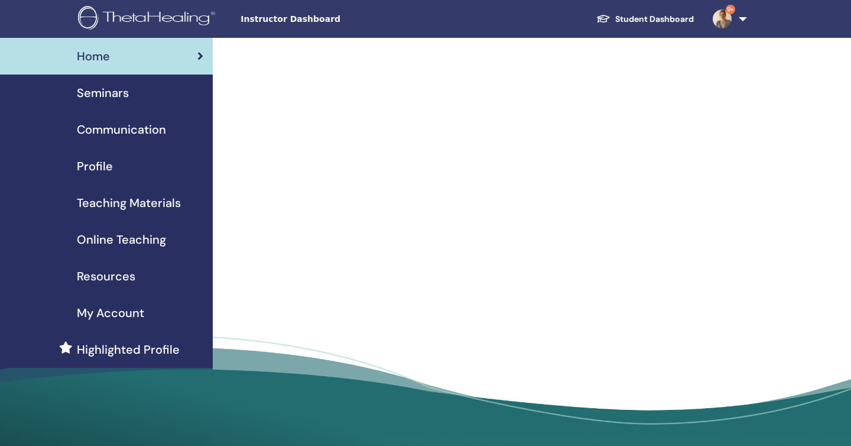
click at [93, 93] on span "Seminars" at bounding box center [103, 93] width 52 height 18
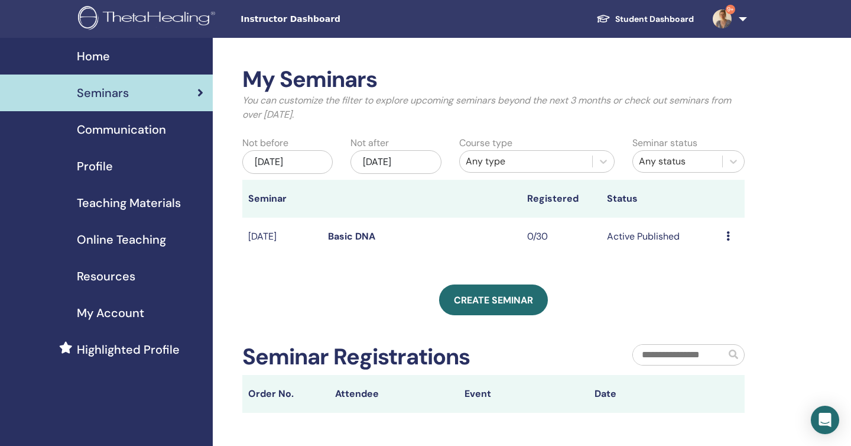
click at [728, 239] on icon at bounding box center [728, 235] width 4 height 9
click at [725, 249] on link "Preview" at bounding box center [718, 248] width 34 height 12
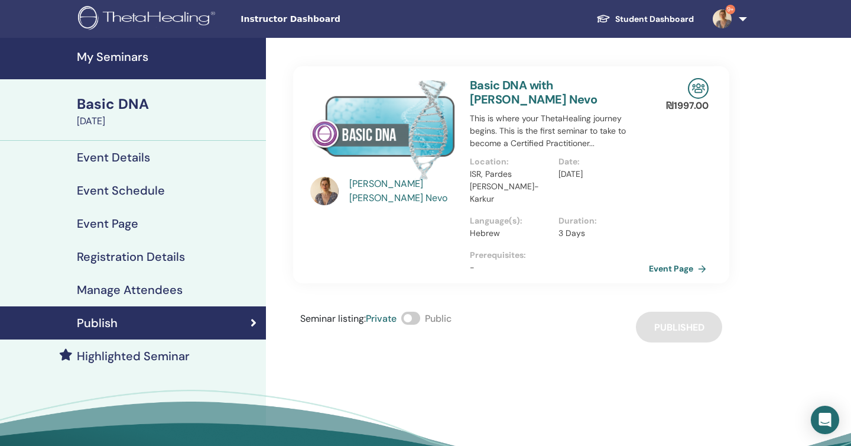
click at [663, 259] on link "Event Page" at bounding box center [680, 268] width 62 height 18
